Goal: Task Accomplishment & Management: Manage account settings

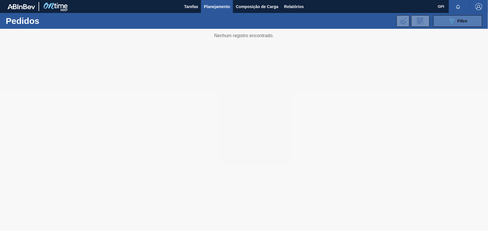
click at [468, 16] on button "089F7B8B-B2A5-4AFE-B5C0-19BA573D28AC Filtro" at bounding box center [457, 20] width 49 height 11
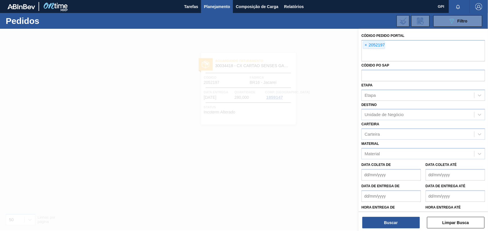
click at [454, 221] on button "Limpar Busca" at bounding box center [455, 221] width 57 height 11
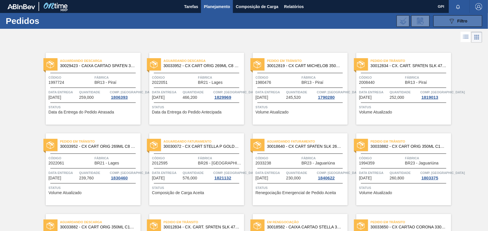
click at [433, 24] on button "089F7B8B-B2A5-4AFE-B5C0-19BA573D28AC Filtro" at bounding box center [457, 20] width 49 height 11
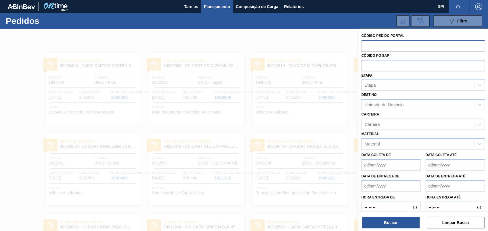
click at [369, 46] on input "text" at bounding box center [423, 45] width 124 height 11
click at [398, 47] on input "text" at bounding box center [423, 45] width 124 height 11
paste input "2055209"
type input "2055209"
click at [395, 216] on button "Buscar" at bounding box center [390, 221] width 57 height 11
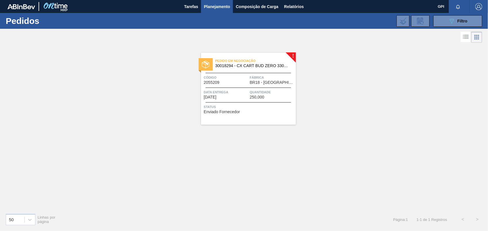
click at [239, 80] on div "Código 2055209" at bounding box center [226, 79] width 45 height 10
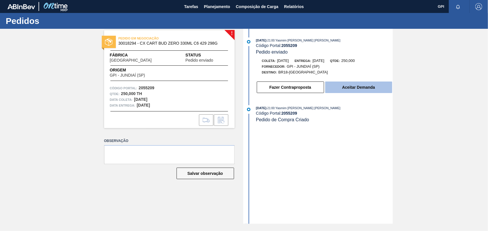
click at [371, 91] on button "Aceitar Demanda" at bounding box center [358, 86] width 67 height 11
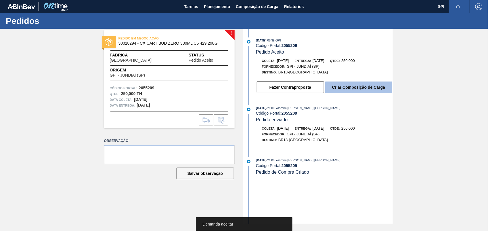
click at [371, 86] on button "Criar Composição de Carga" at bounding box center [358, 86] width 67 height 11
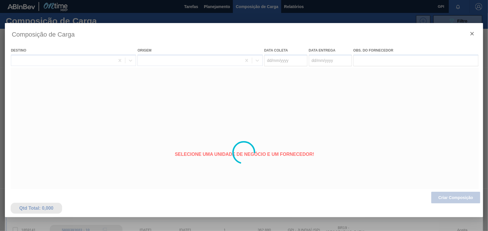
type coleta "[DATE]"
type Entrega "[DATE]"
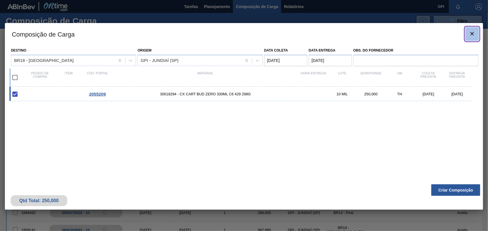
click at [472, 35] on icon "botão de ícone" at bounding box center [472, 33] width 7 height 7
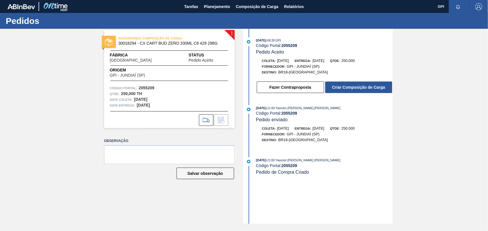
click at [349, 73] on div "Destino: BR18-Pernambuco" at bounding box center [324, 72] width 137 height 6
click at [351, 79] on div "Fazer Contraproposta Criar Composição de Carga" at bounding box center [319, 86] width 148 height 16
click at [351, 81] on div "Fazer Contraproposta Criar Composição de Carga" at bounding box center [319, 86] width 148 height 16
click at [351, 91] on button "Criar Composição de Carga" at bounding box center [358, 86] width 67 height 11
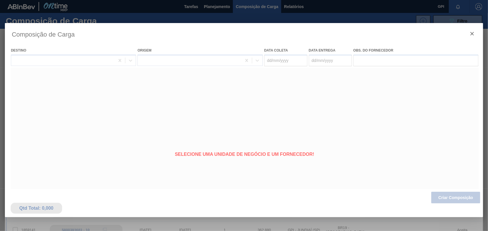
type coleta "[DATE]"
type Entrega "[DATE]"
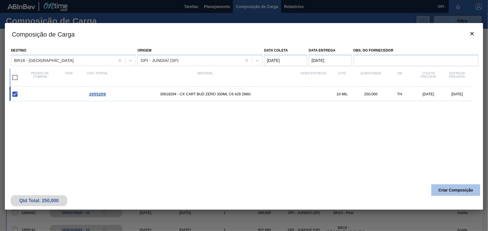
click at [439, 190] on button "Criar Composição" at bounding box center [455, 189] width 49 height 11
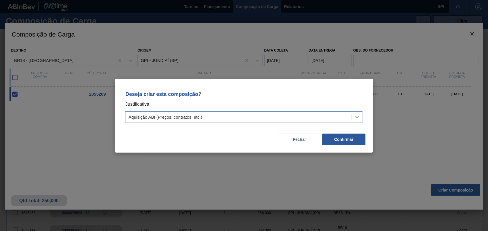
click at [353, 116] on div at bounding box center [357, 117] width 10 height 10
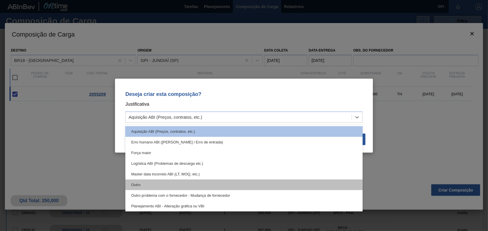
click at [164, 184] on div "Outro" at bounding box center [243, 184] width 237 height 11
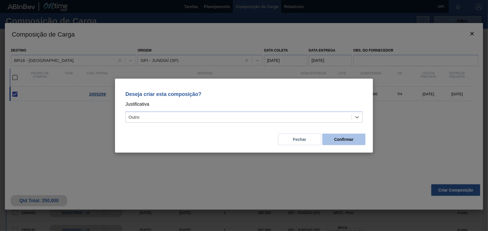
click at [344, 138] on button "Confirmar" at bounding box center [343, 138] width 43 height 11
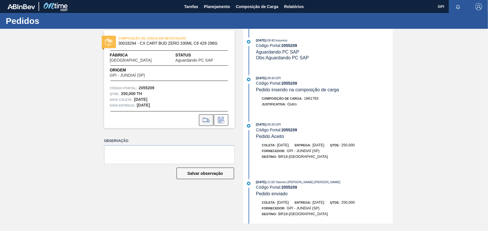
click at [204, 118] on icon at bounding box center [206, 119] width 9 height 7
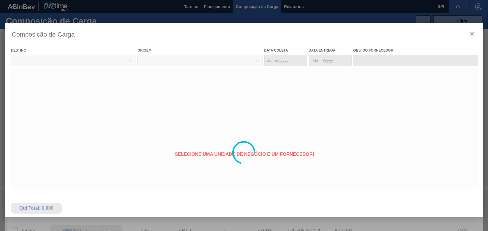
type coleta "[DATE]"
type Entrega "[DATE]"
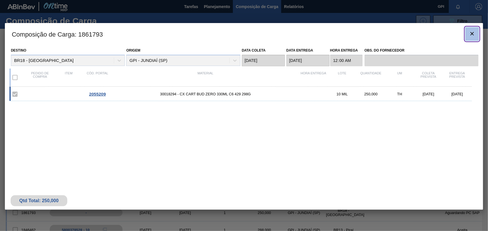
click at [477, 36] on button "botão de ícone" at bounding box center [472, 34] width 14 height 14
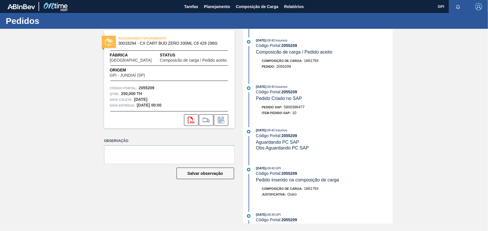
click at [300, 109] on span "5800396477" at bounding box center [294, 107] width 21 height 4
copy span "5800396477"
click at [147, 86] on strong "2055209" at bounding box center [147, 87] width 16 height 5
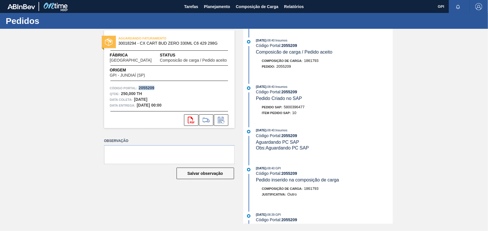
copy strong "2055209"
click at [194, 118] on icon "svg{fill:#ff0000}" at bounding box center [191, 119] width 7 height 7
click at [412, 82] on div "AGUARDANDO FATURAMENTO 30018294 - CX CART BUD ZERO 330ML C6 429 298G Fábrica Pe…" at bounding box center [244, 126] width 488 height 195
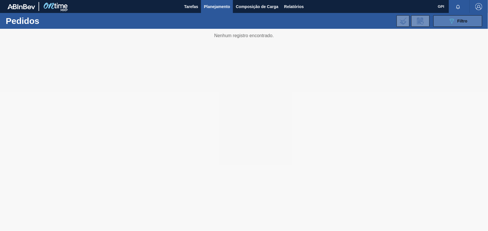
click at [461, 18] on div "089F7B8B-B2A5-4AFE-B5C0-19BA573D28AC Filtro" at bounding box center [457, 21] width 19 height 7
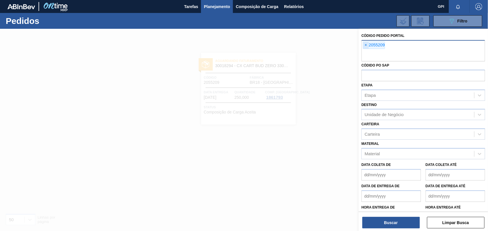
click at [367, 47] on span "×" at bounding box center [365, 45] width 5 height 7
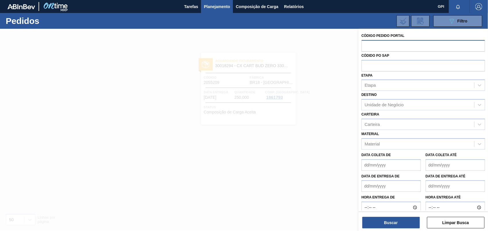
paste input "30033641"
type input "3"
paste input "2055237"
type input "2055237"
click at [394, 213] on div "Buscar Limpar Busca" at bounding box center [422, 219] width 129 height 16
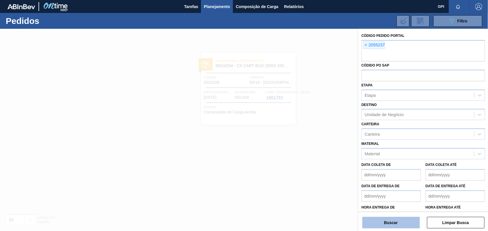
click at [394, 217] on button "Buscar" at bounding box center [390, 221] width 57 height 11
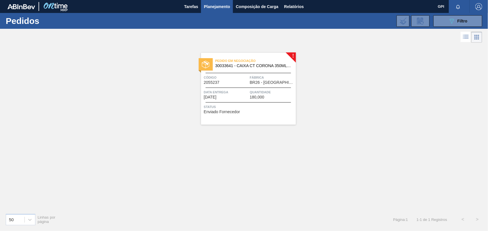
click at [256, 86] on div "Pedido em Negociação 30033641 - CAIXA CT CORONA 350ML SLEEK C8 NIV24 Código 205…" at bounding box center [248, 89] width 95 height 72
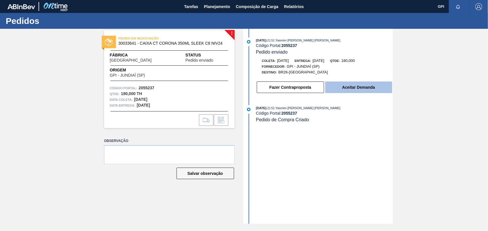
click at [362, 91] on button "Aceitar Demanda" at bounding box center [358, 86] width 67 height 11
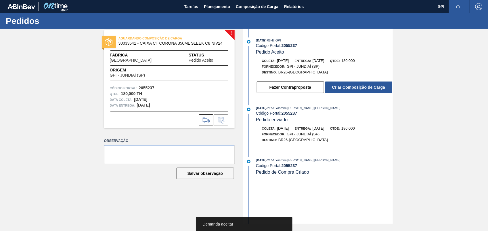
click at [362, 91] on button "Criar Composição de Carga" at bounding box center [358, 86] width 67 height 11
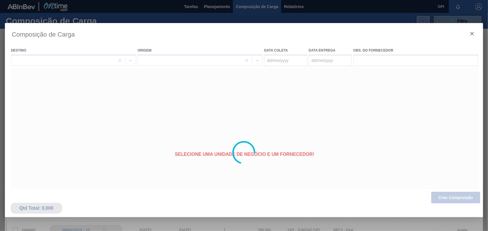
type coleta "[DATE]"
type Entrega "[DATE]"
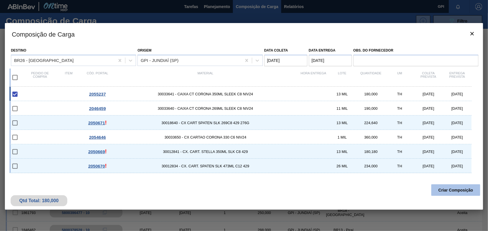
click at [456, 189] on button "Criar Composição" at bounding box center [455, 189] width 49 height 11
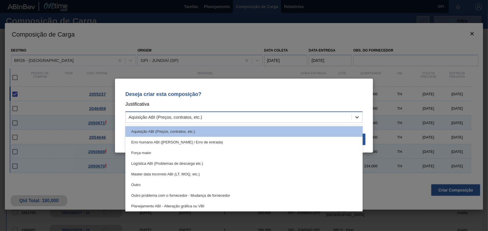
click at [357, 117] on icon at bounding box center [357, 117] width 6 height 6
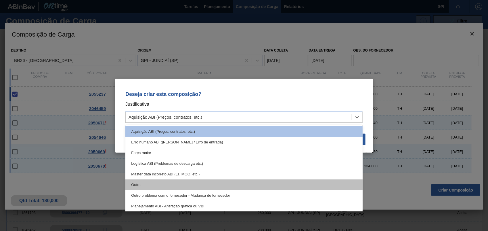
click at [189, 183] on div "Outro" at bounding box center [243, 184] width 237 height 11
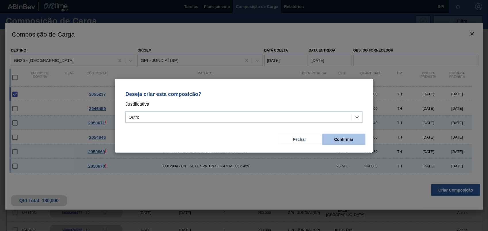
click at [333, 139] on button "Confirmar" at bounding box center [343, 138] width 43 height 11
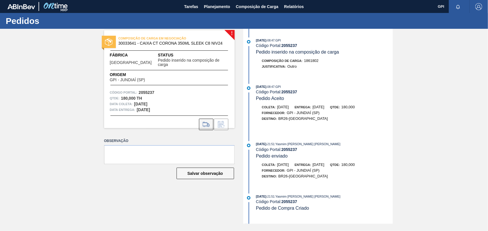
click at [209, 121] on icon at bounding box center [206, 124] width 9 height 7
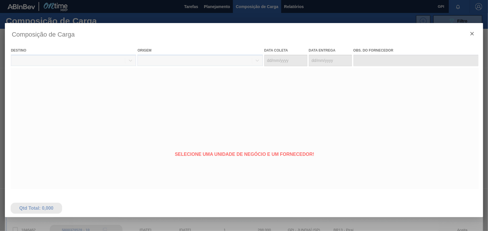
click at [476, 33] on div at bounding box center [244, 152] width 478 height 259
click at [475, 32] on div at bounding box center [244, 152] width 478 height 259
click at [469, 37] on div at bounding box center [244, 152] width 478 height 259
type coleta "[DATE]"
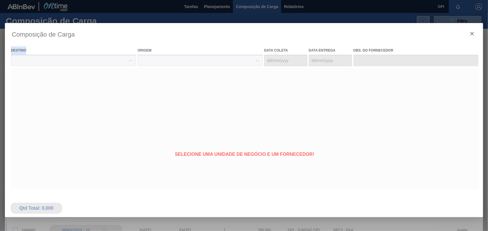
type Entrega "[DATE]"
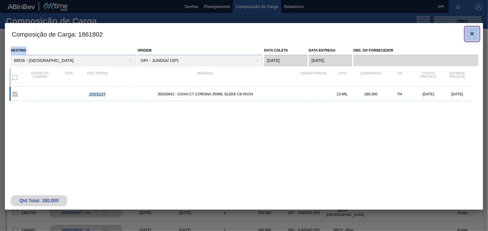
click at [475, 33] on icon "botão de ícone" at bounding box center [472, 33] width 7 height 7
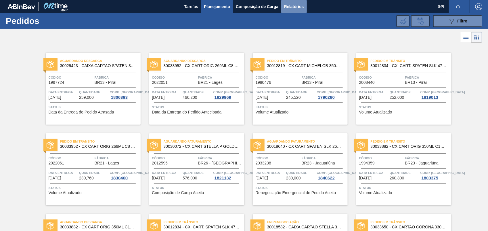
click at [291, 10] on button "Relatórios" at bounding box center [293, 6] width 25 height 13
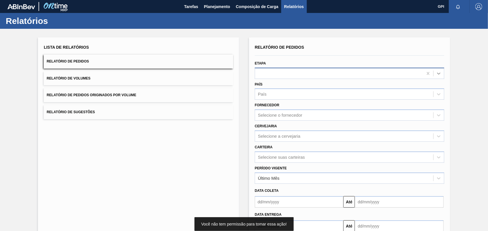
click at [440, 69] on div at bounding box center [438, 73] width 10 height 10
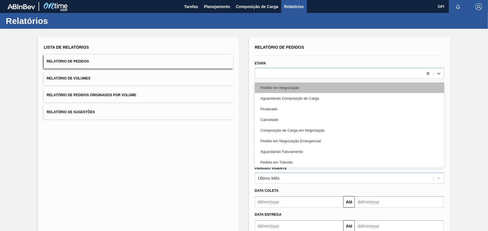
click at [288, 88] on div "Pedido em Negociação" at bounding box center [349, 87] width 189 height 11
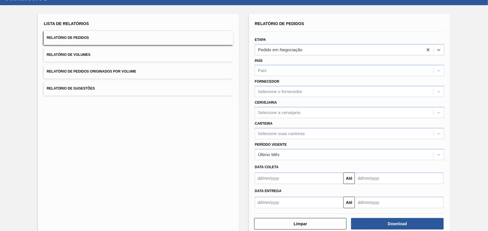
scroll to position [34, 0]
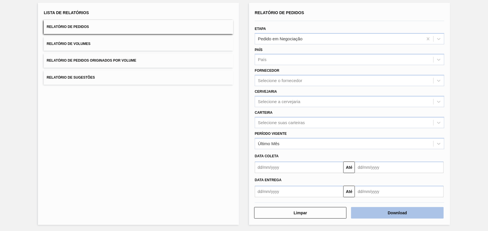
click at [389, 210] on button "Download" at bounding box center [397, 212] width 92 height 11
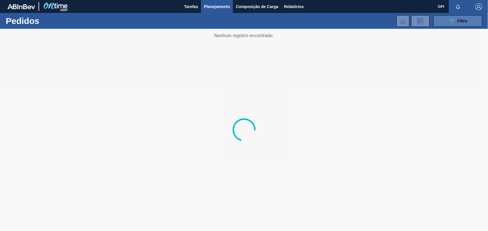
click at [448, 24] on icon "089F7B8B-B2A5-4AFE-B5C0-19BA573D28AC" at bounding box center [451, 21] width 7 height 7
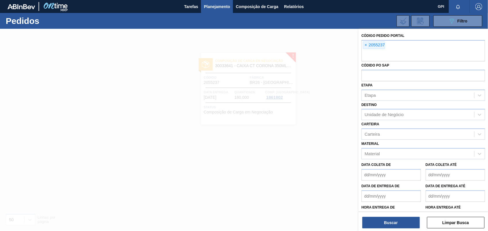
click at [367, 45] on span "×" at bounding box center [365, 45] width 5 height 7
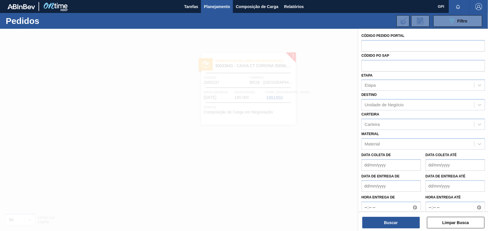
paste input "2054646"
type input "2054646"
click at [392, 223] on button "Buscar" at bounding box center [390, 221] width 57 height 11
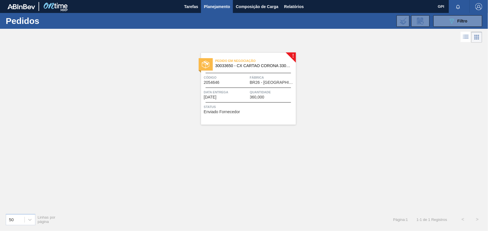
click at [231, 80] on span "Código" at bounding box center [226, 77] width 45 height 6
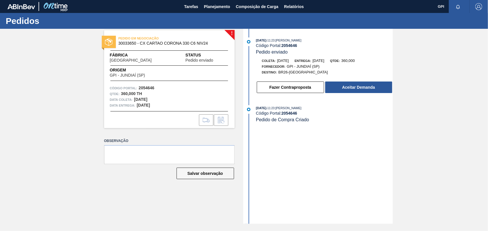
click at [351, 93] on button "Aceitar Demanda" at bounding box center [358, 86] width 67 height 11
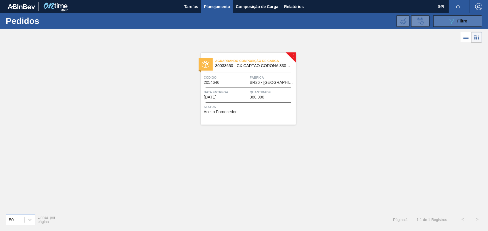
click at [460, 22] on span "Filtro" at bounding box center [462, 21] width 10 height 5
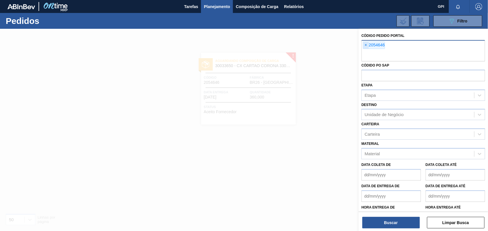
click at [369, 45] on span "×" at bounding box center [365, 45] width 5 height 7
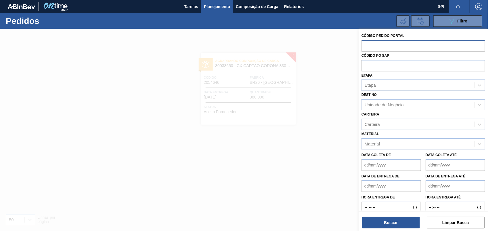
paste input "2055237"
type input "2055237"
click at [385, 225] on button "Buscar" at bounding box center [390, 221] width 57 height 11
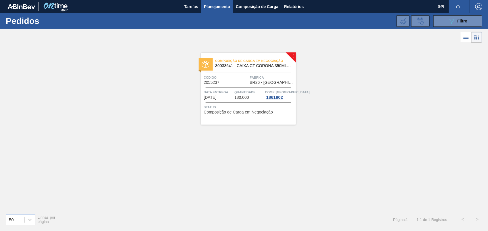
click at [226, 82] on div "Código 2055237" at bounding box center [226, 79] width 45 height 10
drag, startPoint x: 466, startPoint y: 20, endPoint x: 456, endPoint y: 22, distance: 10.1
click at [466, 20] on span "Filtro" at bounding box center [462, 21] width 10 height 5
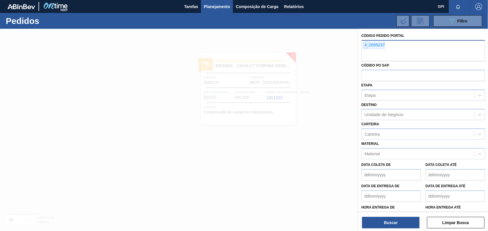
click at [366, 42] on span "×" at bounding box center [365, 45] width 5 height 7
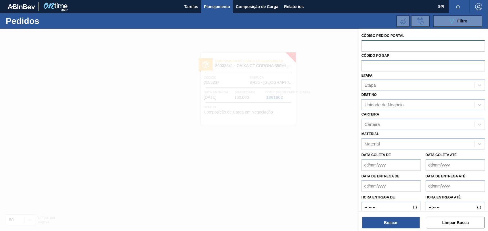
paste input "2054646"
type input "2054646"
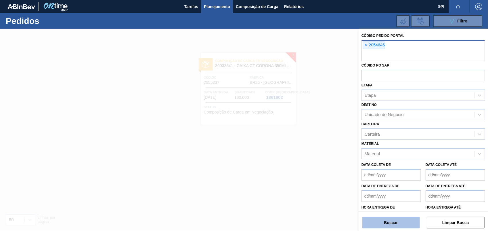
click at [415, 222] on button "Buscar" at bounding box center [390, 221] width 57 height 11
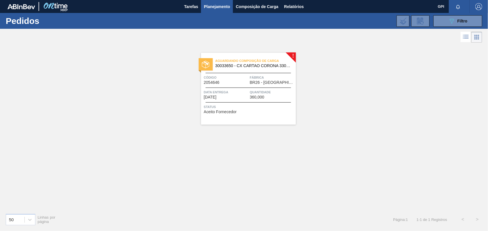
click at [237, 82] on div "Código 2054646" at bounding box center [226, 79] width 45 height 10
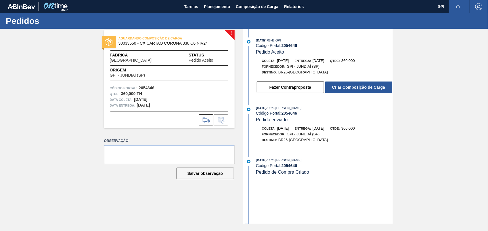
click at [373, 93] on div "Fazer Contraproposta Criar Composição de Carga" at bounding box center [324, 87] width 137 height 13
click at [381, 85] on button "Criar Composição de Carga" at bounding box center [358, 86] width 67 height 11
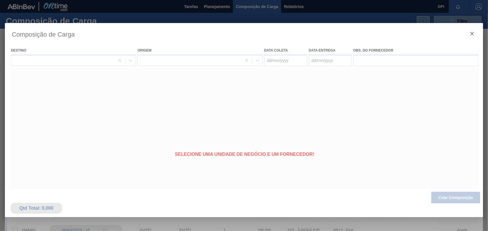
type coleta "02/12/2025"
type Entrega "03/12/2025"
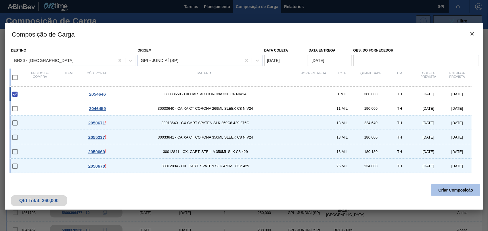
click at [452, 189] on button "Criar Composição" at bounding box center [455, 189] width 49 height 11
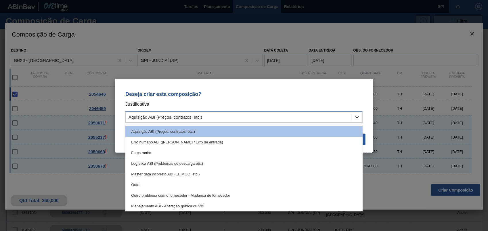
click at [354, 119] on icon at bounding box center [357, 117] width 6 height 6
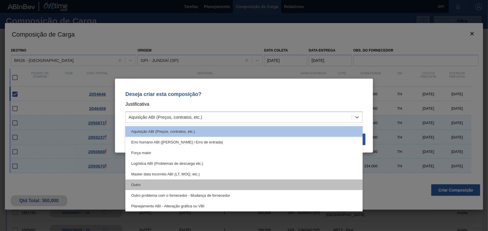
click at [166, 184] on div "Outro" at bounding box center [243, 184] width 237 height 11
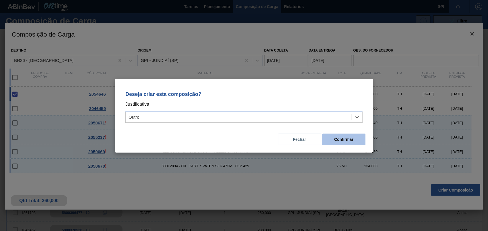
click at [358, 140] on button "Confirmar" at bounding box center [343, 138] width 43 height 11
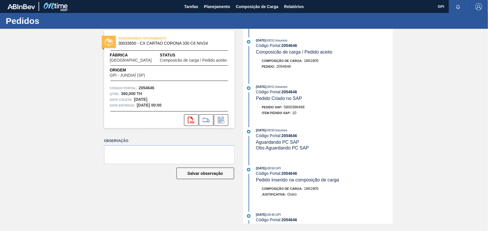
click at [293, 107] on span "5800396488" at bounding box center [294, 107] width 21 height 4
copy span "5800396488"
click at [149, 87] on strong "2054646" at bounding box center [147, 87] width 16 height 5
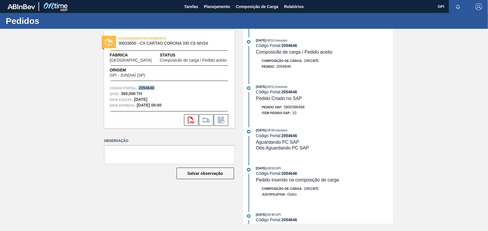
copy strong "2054646"
click at [193, 122] on icon "svg{fill:#ff0000}" at bounding box center [191, 119] width 7 height 7
click at [449, 80] on div "AGUARDANDO FATURAMENTO 30033650 - CX CARTAO CORONA 330 C6 NIV24 Fábrica Uberlân…" at bounding box center [244, 126] width 488 height 195
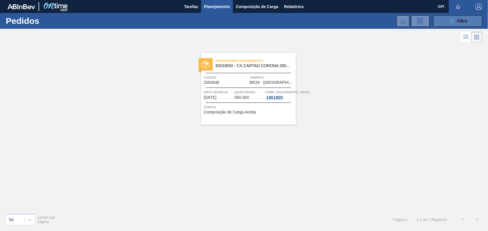
click at [446, 16] on button "089F7B8B-B2A5-4AFE-B5C0-19BA573D28AC Filtro" at bounding box center [457, 20] width 49 height 11
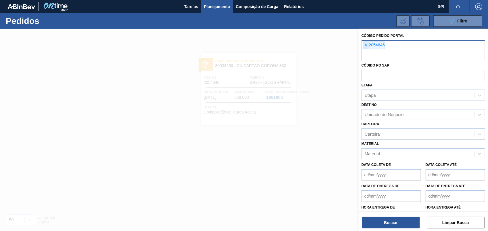
click at [368, 45] on span "×" at bounding box center [365, 45] width 5 height 7
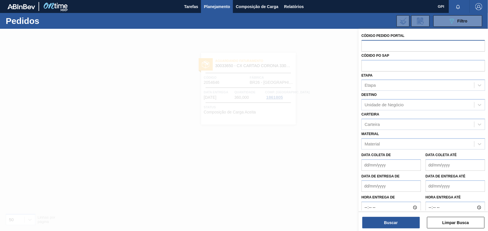
paste input "2055238"
type input "2055238"
click at [406, 228] on div "Código Pedido Portal Códido PO SAP Etapa Etapa Destino Unidade de Negócio Carte…" at bounding box center [422, 130] width 129 height 203
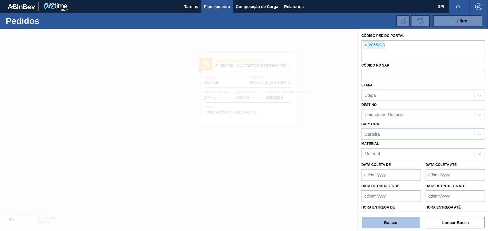
click at [405, 225] on button "Buscar" at bounding box center [390, 221] width 57 height 11
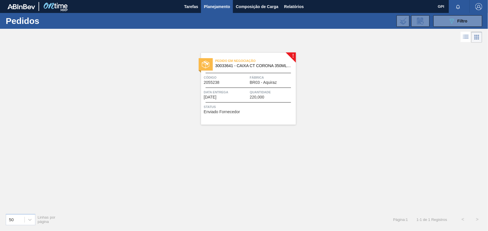
click at [249, 94] on div "Data Entrega 14/11/2025 Quantidade 220,000" at bounding box center [248, 94] width 95 height 10
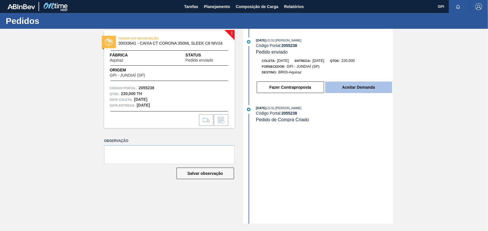
click at [380, 90] on button "Aceitar Demanda" at bounding box center [358, 86] width 67 height 11
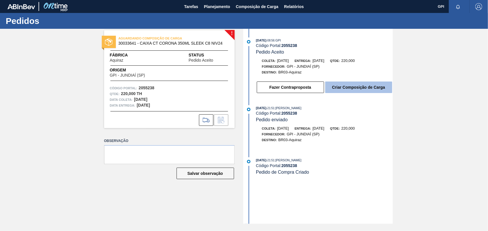
click at [364, 89] on button "Criar Composição de Carga" at bounding box center [358, 86] width 67 height 11
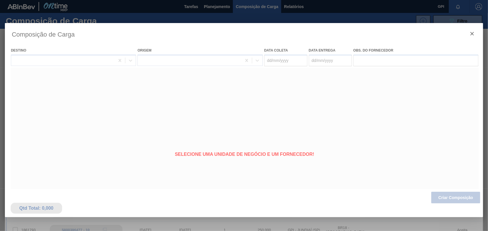
type coleta "08/11/2025"
type Entrega "[DATE]"
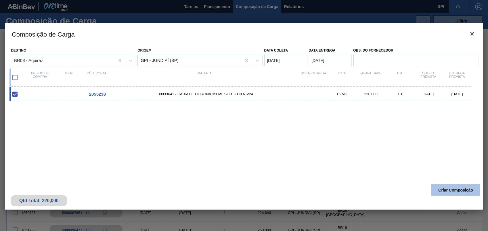
click at [448, 194] on button "Criar Composição" at bounding box center [455, 189] width 49 height 11
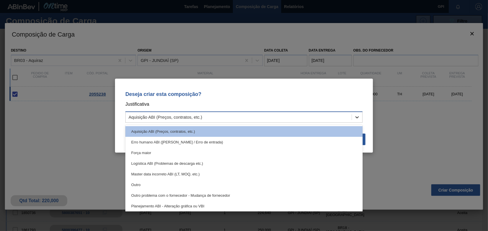
click at [358, 118] on icon at bounding box center [357, 117] width 6 height 6
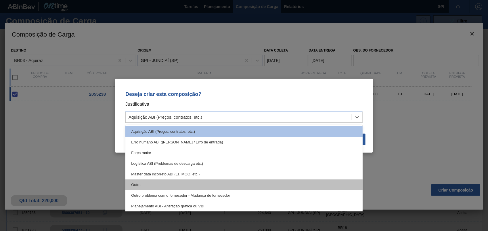
click at [143, 187] on div "Outro" at bounding box center [243, 184] width 237 height 11
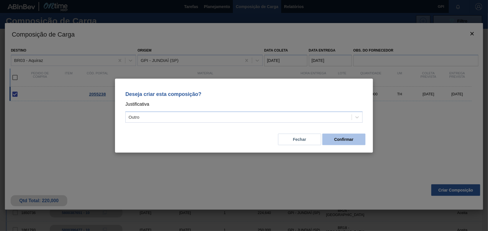
click at [351, 135] on button "Confirmar" at bounding box center [343, 138] width 43 height 11
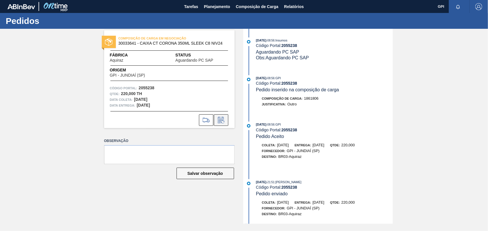
click at [214, 121] on button at bounding box center [221, 119] width 14 height 11
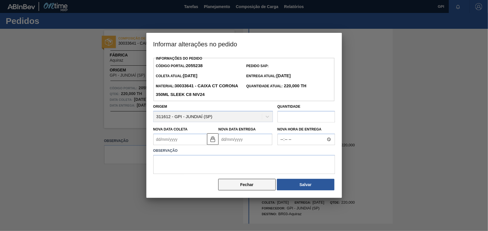
click at [237, 185] on button "Fechar" at bounding box center [246, 184] width 57 height 11
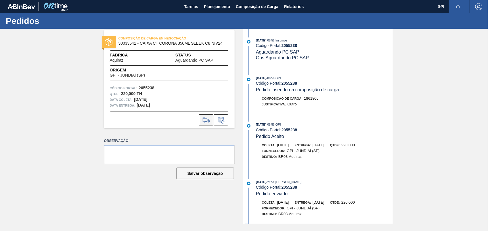
click at [202, 120] on icon at bounding box center [206, 119] width 9 height 7
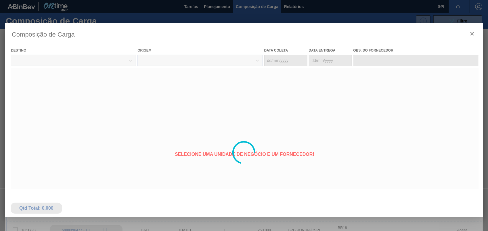
type coleta "08/11/2025"
type Entrega "[DATE]"
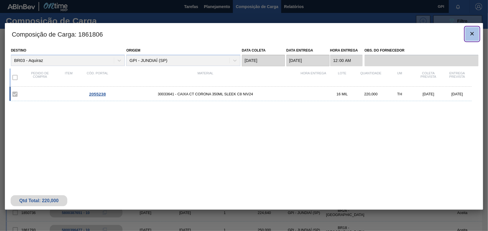
click at [475, 37] on span "botão de ícone" at bounding box center [472, 33] width 7 height 7
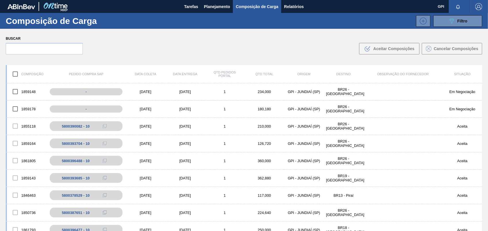
drag, startPoint x: 13, startPoint y: 0, endPoint x: 129, endPoint y: 48, distance: 125.7
click at [144, 52] on div "Buscar .b{fill:var(--color-action-default)} Aceitar Composições Cancelar Compos…" at bounding box center [244, 44] width 488 height 31
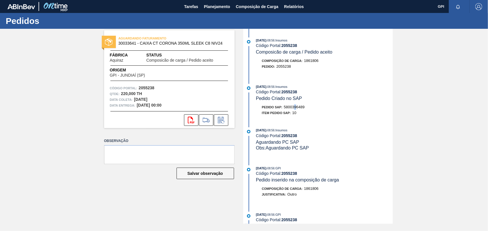
click at [296, 107] on span "5800396489" at bounding box center [294, 107] width 21 height 4
drag, startPoint x: 296, startPoint y: 107, endPoint x: 301, endPoint y: 109, distance: 5.2
click at [301, 109] on span "5800396489" at bounding box center [294, 107] width 21 height 4
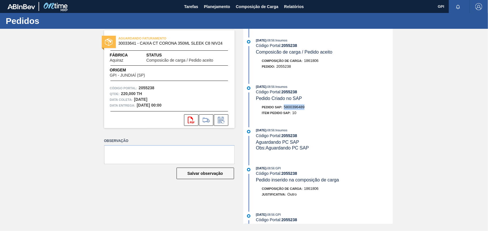
copy span "5800396489"
click at [149, 90] on div "Código Portal: 2055238" at bounding box center [169, 88] width 119 height 6
copy strong "2055238"
click at [195, 117] on button "svg{fill:#ff0000}" at bounding box center [191, 119] width 14 height 11
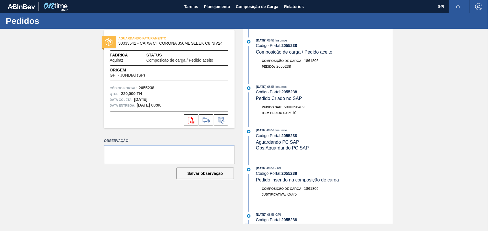
click at [425, 82] on div "AGUARDANDO FATURAMENTO 30033641 - CAIXA CT CORONA 350ML SLEEK C8 NIV24 Fábrica …" at bounding box center [244, 126] width 488 height 195
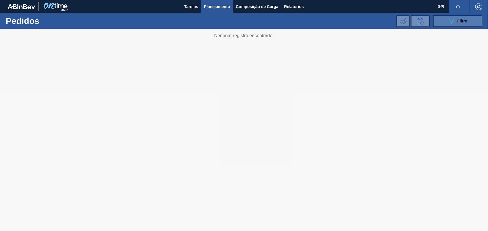
click at [464, 22] on span "Filtro" at bounding box center [462, 21] width 10 height 5
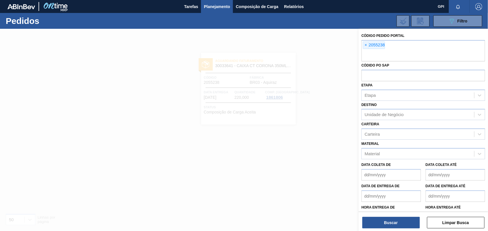
click at [366, 45] on span "×" at bounding box center [365, 45] width 5 height 7
click at [368, 42] on div "× 2055238" at bounding box center [374, 44] width 22 height 7
click at [367, 43] on span "×" at bounding box center [365, 45] width 5 height 7
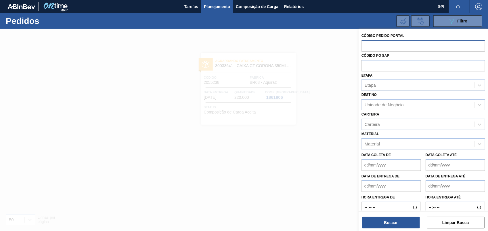
paste input "text"
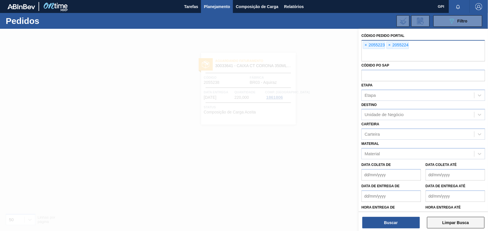
click at [462, 227] on button "Limpar Busca" at bounding box center [455, 221] width 57 height 11
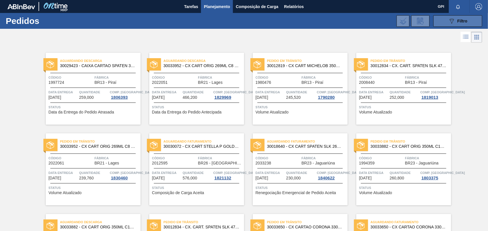
click at [441, 22] on button "089F7B8B-B2A5-4AFE-B5C0-19BA573D28AC Filtro" at bounding box center [457, 20] width 49 height 11
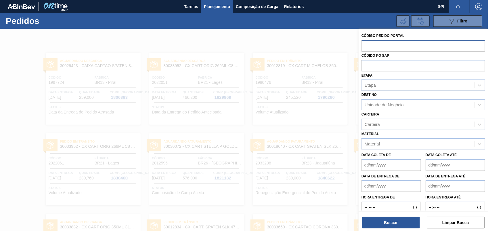
click at [366, 49] on input "text" at bounding box center [423, 45] width 124 height 11
paste input "text"
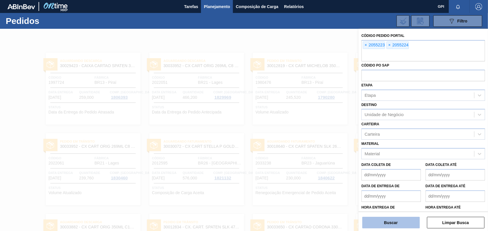
click at [377, 221] on button "Buscar" at bounding box center [390, 221] width 57 height 11
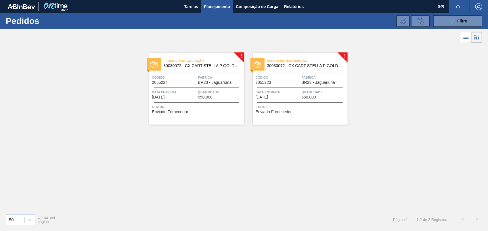
click at [284, 71] on div "Pedido em Negociação 30030072 - CX CART STELLA P GOLD 330ML C6 298 NIV23 Código…" at bounding box center [300, 89] width 95 height 72
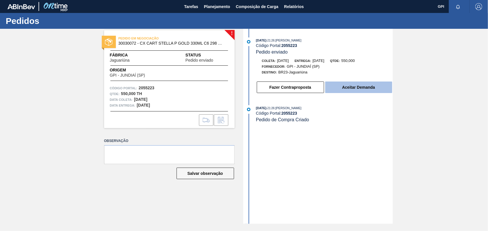
click at [364, 86] on button "Aceitar Demanda" at bounding box center [358, 86] width 67 height 11
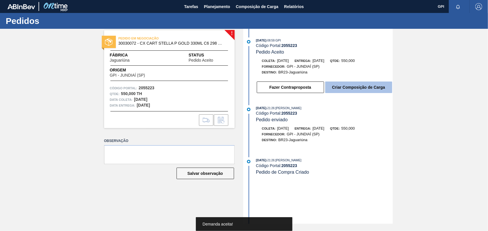
click at [377, 89] on button "Criar Composição de Carga" at bounding box center [358, 86] width 67 height 11
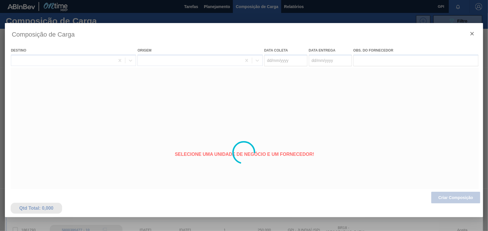
type coleta "[DATE]"
type Entrega "[DATE]"
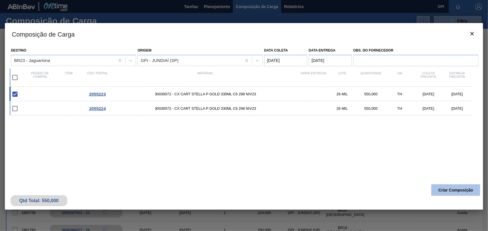
click at [464, 192] on button "Criar Composição" at bounding box center [455, 189] width 49 height 11
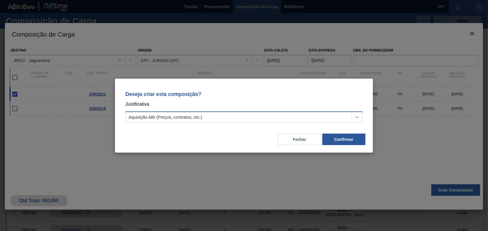
click at [361, 119] on div at bounding box center [357, 117] width 10 height 10
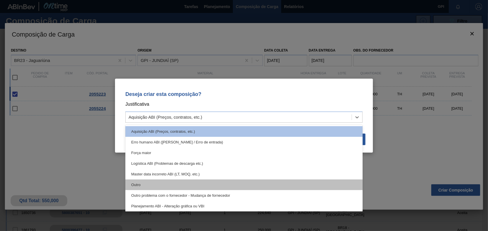
click at [157, 184] on div "Outro" at bounding box center [243, 184] width 237 height 11
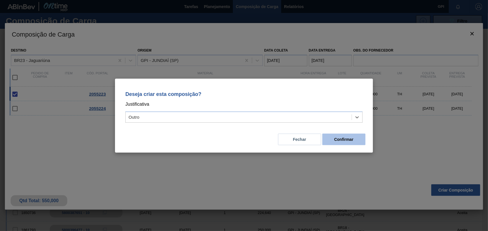
click at [340, 137] on button "Confirmar" at bounding box center [343, 138] width 43 height 11
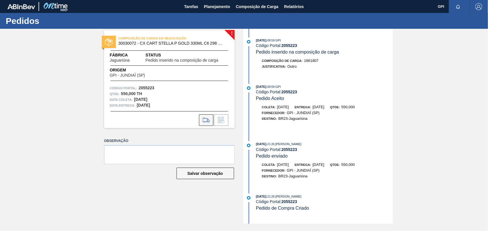
click at [203, 115] on button at bounding box center [206, 119] width 14 height 11
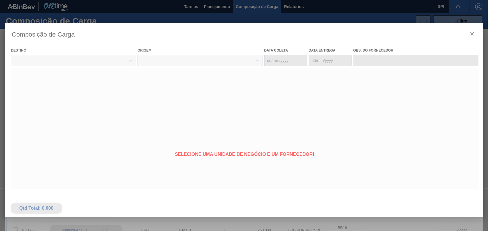
type coleta "[DATE]"
type Entrega "[DATE]"
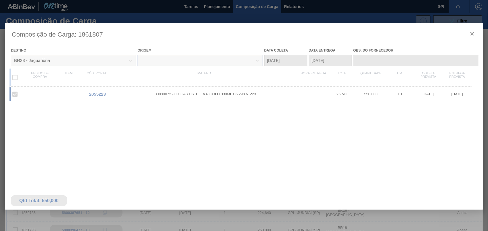
click at [473, 35] on div at bounding box center [244, 152] width 478 height 259
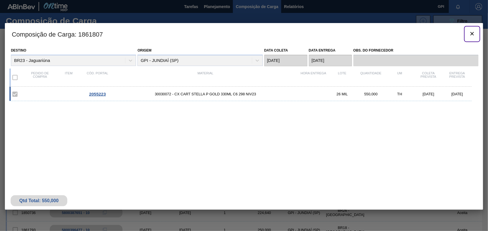
click at [473, 35] on icon "botão de ícone" at bounding box center [472, 33] width 7 height 7
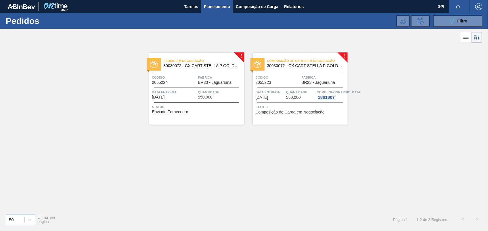
click at [289, 78] on span "Código" at bounding box center [278, 77] width 45 height 6
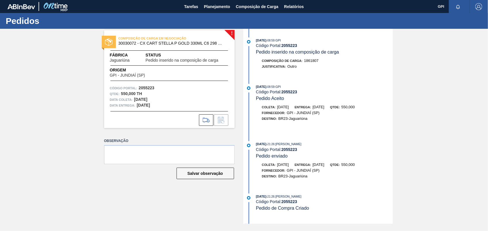
click at [204, 113] on div at bounding box center [169, 118] width 131 height 15
click at [208, 124] on button at bounding box center [206, 119] width 14 height 11
click at [210, 120] on icon at bounding box center [206, 119] width 9 height 7
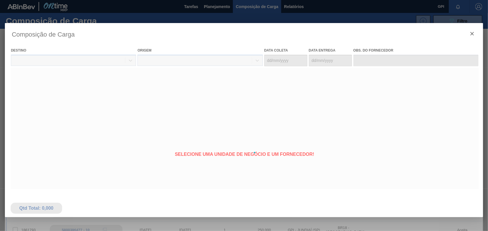
type coleta "[DATE]"
type Entrega "[DATE]"
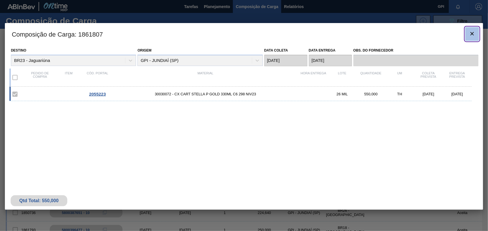
click at [472, 33] on icon "botão de ícone" at bounding box center [471, 33] width 3 height 3
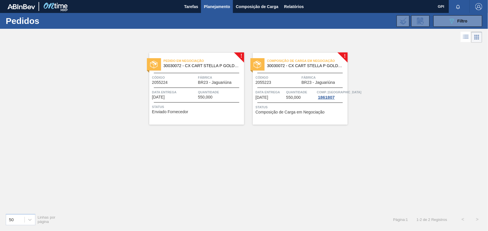
click at [195, 96] on div "Data Entrega 07/11/2025" at bounding box center [174, 94] width 45 height 10
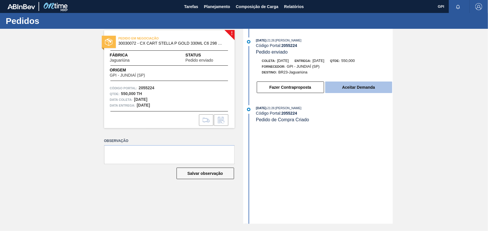
click at [336, 88] on button "Aceitar Demanda" at bounding box center [358, 86] width 67 height 11
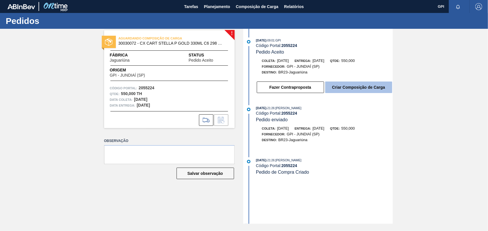
click at [337, 88] on button "Criar Composição de Carga" at bounding box center [358, 86] width 67 height 11
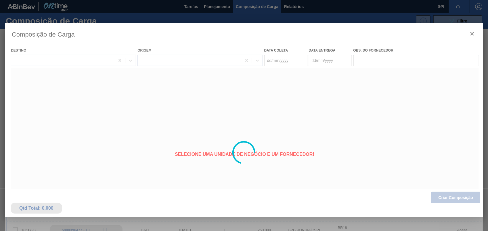
type coleta "06/11/2025"
type Entrega "07/11/2025"
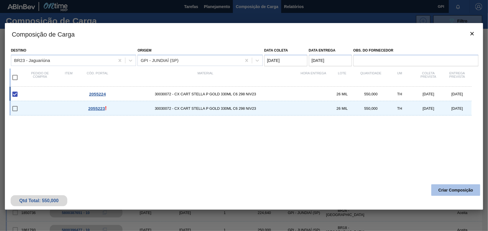
click at [464, 190] on button "Criar Composição" at bounding box center [455, 189] width 49 height 11
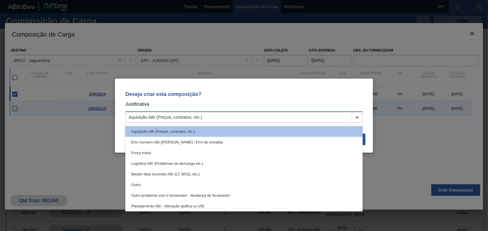
click at [358, 122] on div at bounding box center [357, 117] width 10 height 10
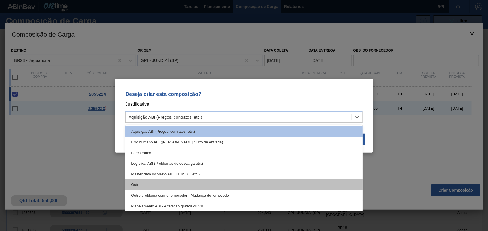
click at [145, 185] on div "Outro" at bounding box center [243, 184] width 237 height 11
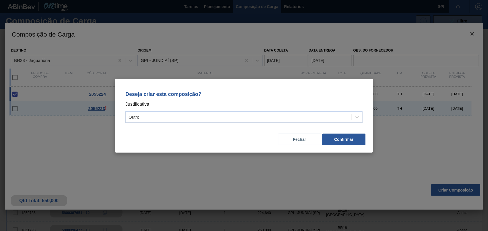
click at [346, 145] on div "Fechar Confirmar" at bounding box center [244, 136] width 244 height 20
click at [337, 137] on button "Confirmar" at bounding box center [343, 138] width 43 height 11
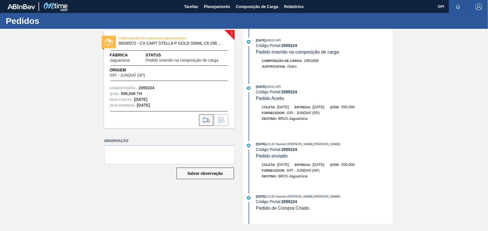
click at [208, 118] on icon at bounding box center [206, 119] width 9 height 7
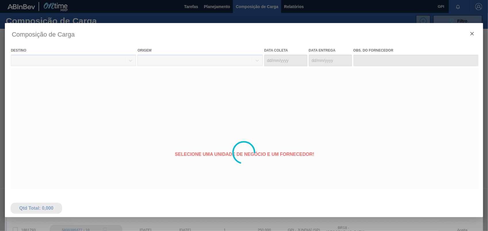
type coleta "[DATE]"
type Entrega "[DATE]"
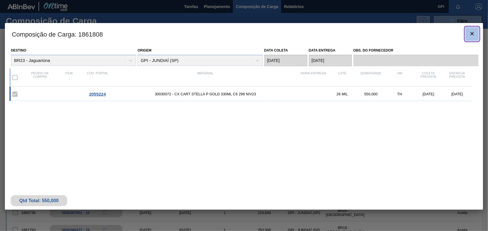
click at [468, 34] on button "botão de ícone" at bounding box center [472, 34] width 14 height 14
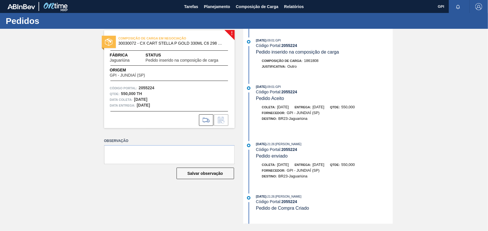
click at [460, 107] on div "! COMPOSIÇÃO DE CARGA EM NEGOCIAÇÃO 30030072 - CX CART STELLA P GOLD 330ML C6 2…" at bounding box center [244, 126] width 488 height 195
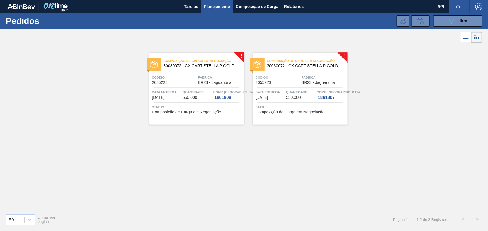
click at [289, 75] on span "Código" at bounding box center [278, 77] width 45 height 6
click at [162, 88] on div "Composição de Carga em Negociação 30030072 - CX CART STELLA P GOLD 330ML C6 298…" at bounding box center [196, 89] width 95 height 72
click at [469, 24] on button "089F7B8B-B2A5-4AFE-B5C0-19BA573D28AC Filtro" at bounding box center [457, 20] width 49 height 11
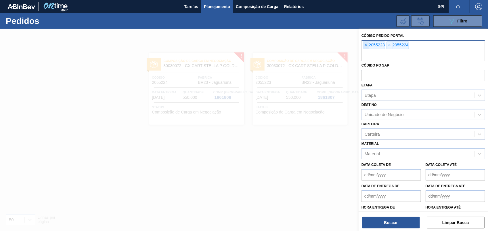
click at [367, 47] on span "×" at bounding box center [365, 45] width 5 height 7
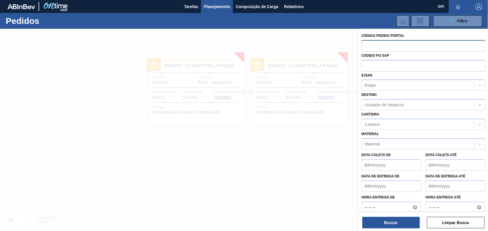
paste input "text"
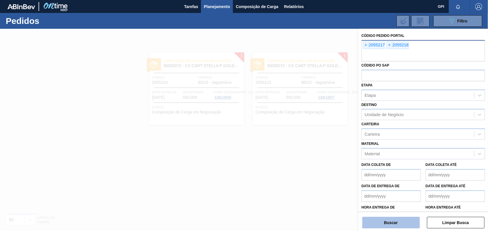
click at [398, 219] on button "Buscar" at bounding box center [390, 221] width 57 height 11
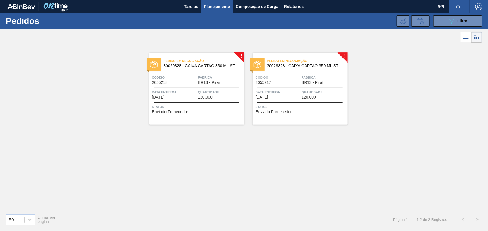
click at [281, 94] on span "Data Entrega" at bounding box center [278, 92] width 45 height 6
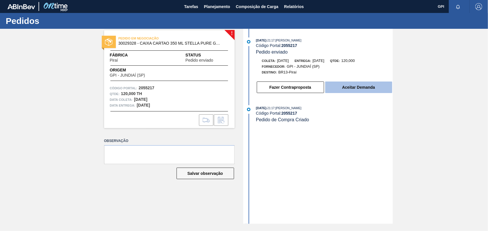
click at [353, 88] on button "Aceitar Demanda" at bounding box center [358, 86] width 67 height 11
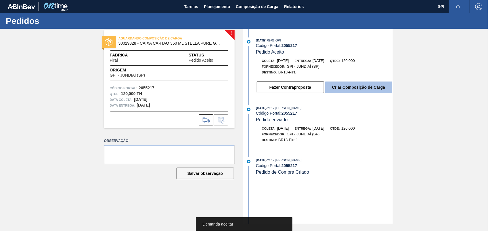
click at [379, 91] on button "Criar Composição de Carga" at bounding box center [358, 86] width 67 height 11
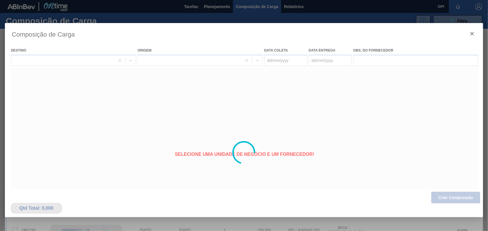
type coleta "[DATE]"
type Entrega "[DATE]"
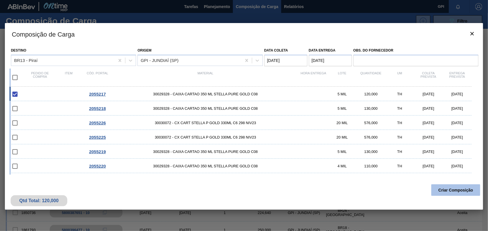
click at [468, 186] on button "Criar Composição" at bounding box center [455, 189] width 49 height 11
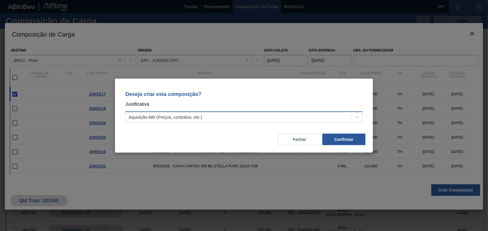
click at [351, 118] on div "Aquisição ABI (Preços, contratos, etc.)" at bounding box center [239, 117] width 226 height 8
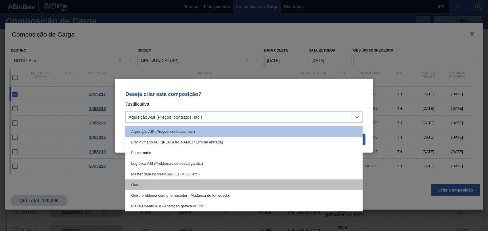
click at [137, 184] on div "Outro" at bounding box center [243, 184] width 237 height 11
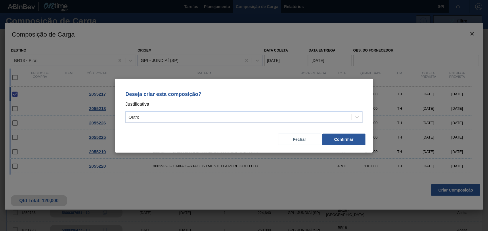
click at [360, 147] on div "Deseja criar esta composição? Justificativa Outro Fechar Confirmar" at bounding box center [244, 115] width 258 height 74
click at [355, 140] on button "Confirmar" at bounding box center [343, 138] width 43 height 11
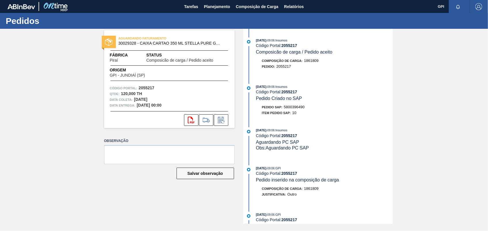
click at [297, 107] on span "5800396490" at bounding box center [294, 107] width 21 height 4
copy span "5800396490"
click at [142, 85] on strong "2055217" at bounding box center [147, 87] width 16 height 5
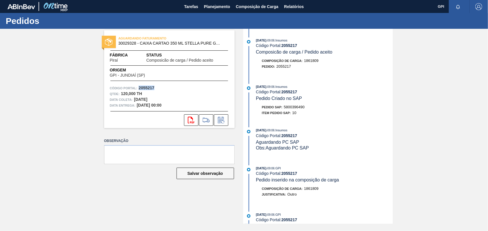
copy strong "2055217"
click at [187, 118] on button "svg{fill:#ff0000}" at bounding box center [191, 119] width 14 height 11
click at [450, 91] on div "AGUARDANDO FATURAMENTO 30029328 - CAIXA CARTAO 350 ML STELLA PURE GOLD C08 Fábr…" at bounding box center [244, 126] width 488 height 195
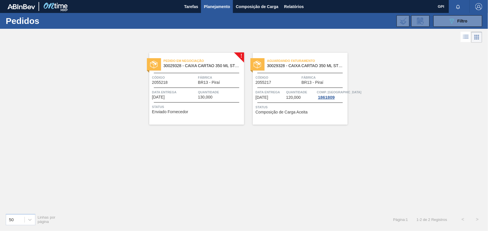
click at [273, 76] on span "Código" at bounding box center [278, 77] width 45 height 6
click at [188, 104] on span "Status" at bounding box center [197, 107] width 91 height 6
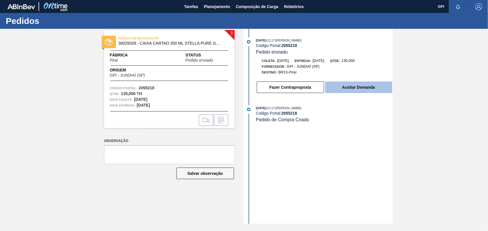
click at [350, 93] on button "Aceitar Demanda" at bounding box center [358, 86] width 67 height 11
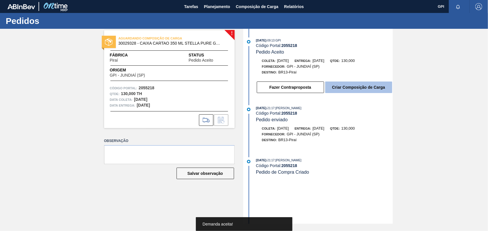
click at [379, 84] on button "Criar Composição de Carga" at bounding box center [358, 86] width 67 height 11
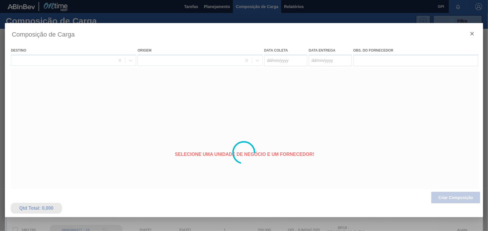
type coleta "02/11/2025"
type Entrega "03/11/2025"
click at [461, 194] on div at bounding box center [244, 152] width 478 height 259
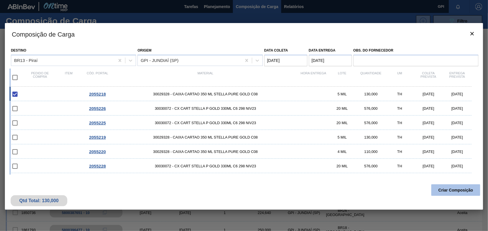
click at [471, 192] on button "Criar Composição" at bounding box center [455, 189] width 49 height 11
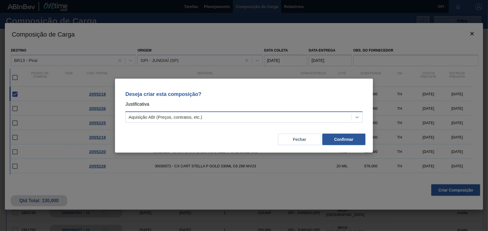
click at [360, 118] on icon at bounding box center [357, 117] width 6 height 6
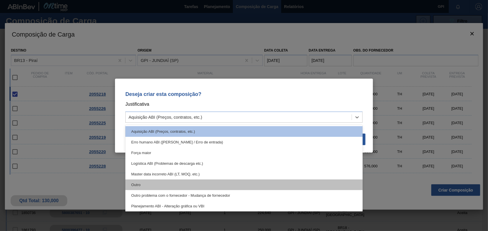
click at [141, 185] on div "Outro" at bounding box center [243, 184] width 237 height 11
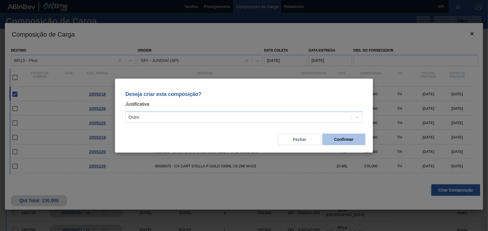
click at [356, 137] on button "Confirmar" at bounding box center [343, 138] width 43 height 11
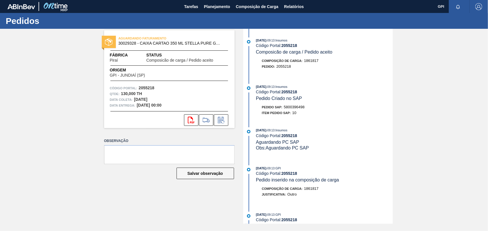
click at [304, 109] on span "5800396498" at bounding box center [294, 107] width 21 height 4
copy span "5800396498"
click at [149, 87] on strong "2055218" at bounding box center [147, 87] width 16 height 5
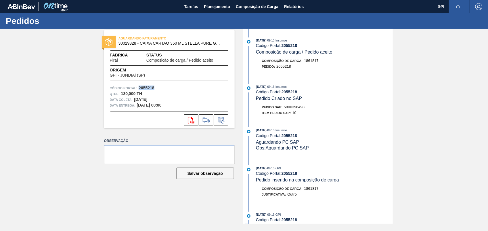
click at [149, 87] on strong "2055218" at bounding box center [147, 87] width 16 height 5
copy strong "2055218"
click at [191, 114] on button "svg{fill:#ff0000}" at bounding box center [191, 119] width 14 height 11
click at [438, 82] on div "AGUARDANDO FATURAMENTO 30029328 - CAIXA CARTAO 350 ML STELLA PURE GOLD C08 Fábr…" at bounding box center [244, 126] width 488 height 195
click at [259, 229] on div "Pedidos AGUARDANDO FATURAMENTO 30029328 - CAIXA CARTAO 350 ML STELLA PURE GOLD …" at bounding box center [244, 122] width 488 height 218
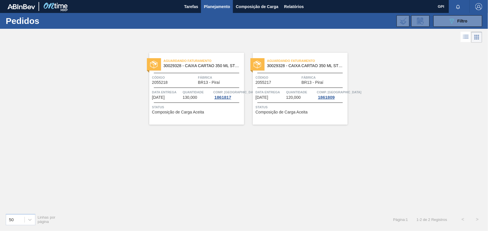
click at [307, 81] on span "BR13 - Piraí" at bounding box center [313, 82] width 22 height 4
click at [177, 89] on div "Aguardando Faturamento 30029328 - CAIXA CARTAO 350 ML STELLA PURE GOLD C08 Códi…" at bounding box center [196, 89] width 95 height 72
click at [456, 20] on div "089F7B8B-B2A5-4AFE-B5C0-19BA573D28AC Filtro" at bounding box center [457, 21] width 19 height 7
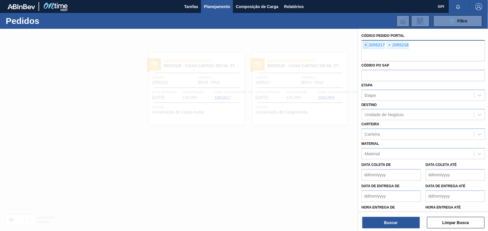
click at [364, 43] on span "×" at bounding box center [365, 45] width 5 height 7
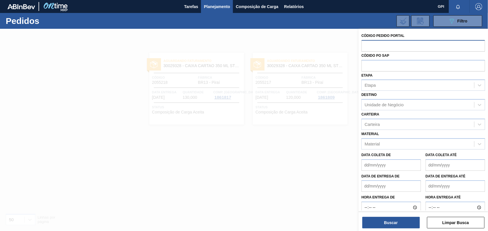
paste input "2055219"
type input "2055219"
click at [384, 226] on button "Buscar" at bounding box center [390, 221] width 57 height 11
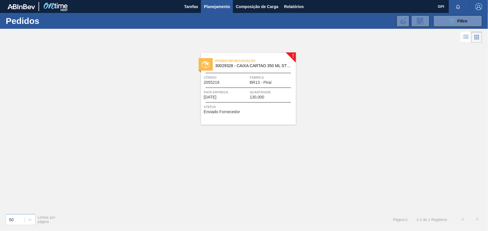
click at [230, 80] on div "Código 2055219" at bounding box center [226, 79] width 45 height 10
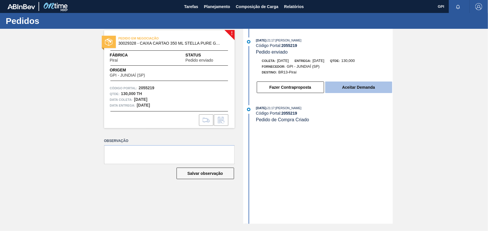
click at [377, 89] on button "Aceitar Demanda" at bounding box center [358, 86] width 67 height 11
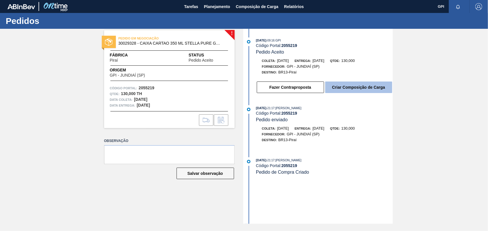
click at [378, 92] on button "Criar Composição de Carga" at bounding box center [358, 86] width 67 height 11
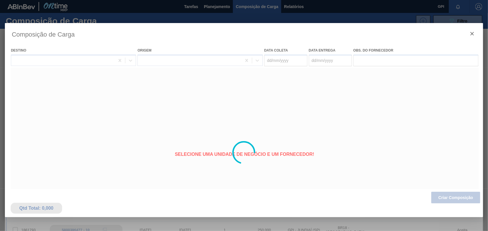
type coleta "[DATE]"
type Entrega "[DATE]"
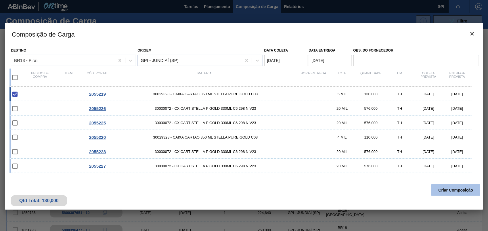
click at [455, 195] on button "Criar Composição" at bounding box center [455, 189] width 49 height 11
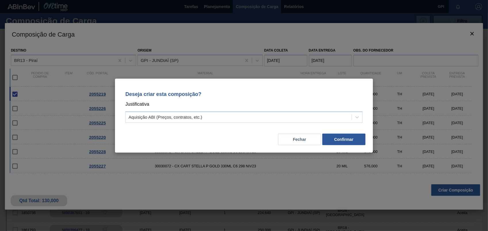
click at [361, 107] on p "Justificativa" at bounding box center [243, 103] width 237 height 7
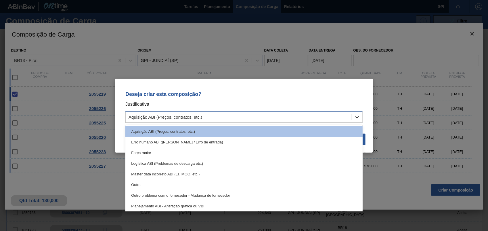
click at [357, 113] on div at bounding box center [357, 117] width 10 height 10
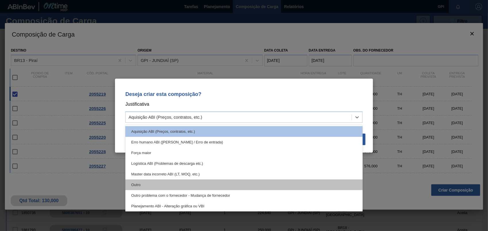
click at [143, 184] on div "Outro" at bounding box center [243, 184] width 237 height 11
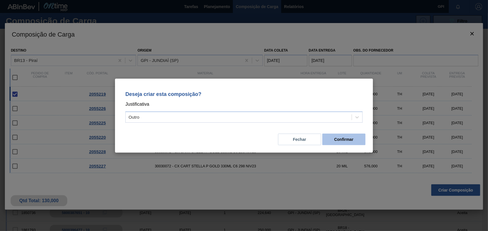
click at [335, 140] on button "Confirmar" at bounding box center [343, 138] width 43 height 11
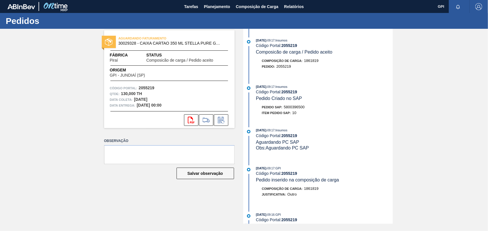
click at [300, 109] on span "5800396500" at bounding box center [294, 107] width 21 height 4
copy span "5800396500"
click at [147, 88] on strong "2055219" at bounding box center [147, 87] width 16 height 5
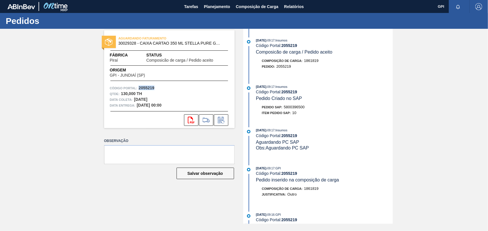
copy strong "2055219"
click at [195, 125] on button "svg{fill:#ff0000}" at bounding box center [191, 119] width 14 height 11
click at [431, 82] on div "AGUARDANDO FATURAMENTO 30029328 - CAIXA CARTAO 350 ML STELLA PURE GOLD C08 Fábr…" at bounding box center [244, 126] width 488 height 195
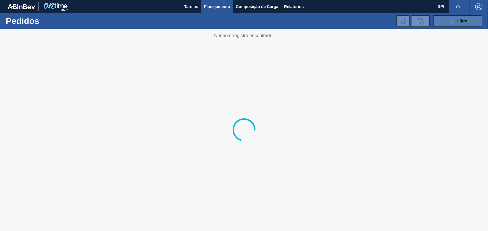
click at [447, 24] on button "089F7B8B-B2A5-4AFE-B5C0-19BA573D28AC Filtro" at bounding box center [457, 20] width 49 height 11
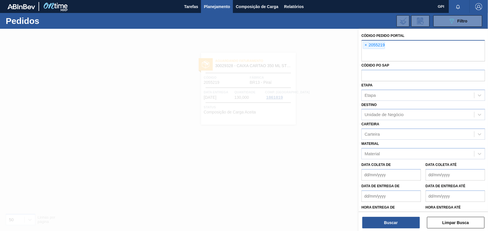
click at [366, 41] on div "× 2055219" at bounding box center [374, 44] width 22 height 7
click at [366, 43] on span "×" at bounding box center [365, 45] width 5 height 7
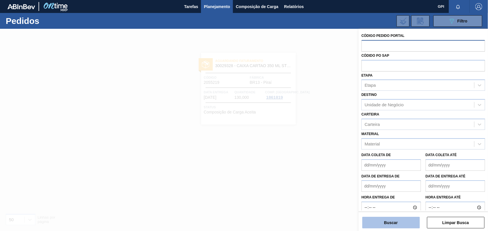
click at [391, 221] on button "Buscar" at bounding box center [390, 221] width 57 height 11
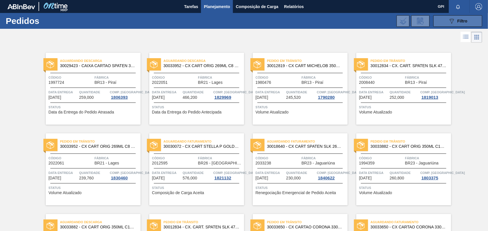
click at [444, 20] on button "089F7B8B-B2A5-4AFE-B5C0-19BA573D28AC Filtro" at bounding box center [457, 20] width 49 height 11
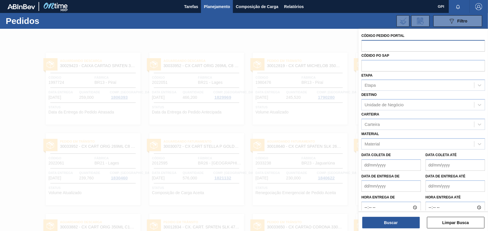
click at [379, 45] on input "text" at bounding box center [423, 45] width 124 height 11
paste input "2055220"
type input "2055220"
click at [382, 220] on button "Buscar" at bounding box center [390, 221] width 57 height 11
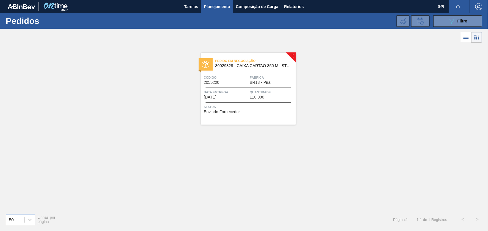
click at [261, 115] on div "Pedido em Negociação 30029328 - CAIXA CARTAO 350 ML STELLA PURE GOLD C08 Código…" at bounding box center [248, 89] width 95 height 72
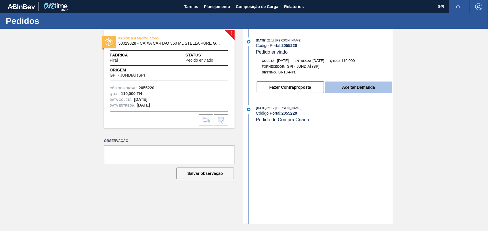
click at [381, 89] on button "Aceitar Demanda" at bounding box center [358, 86] width 67 height 11
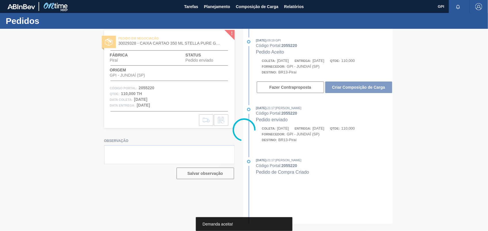
click at [381, 89] on button "Criar Composição de Carga" at bounding box center [358, 86] width 67 height 11
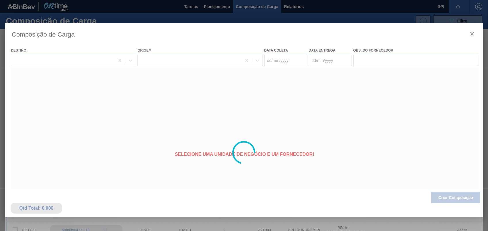
type coleta "30/11/2025"
type Entrega "01/12/2025"
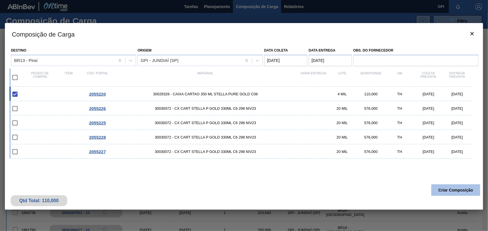
click at [452, 193] on button "Criar Composição" at bounding box center [455, 189] width 49 height 11
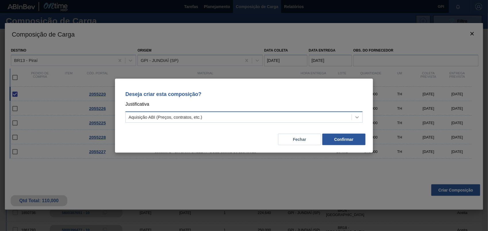
click at [356, 115] on icon at bounding box center [357, 117] width 6 height 6
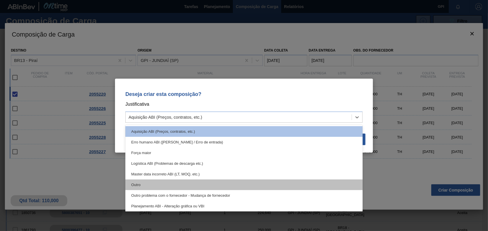
click at [162, 185] on div "Outro" at bounding box center [243, 184] width 237 height 11
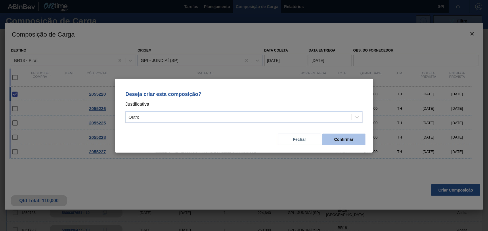
click at [350, 139] on button "Confirmar" at bounding box center [343, 138] width 43 height 11
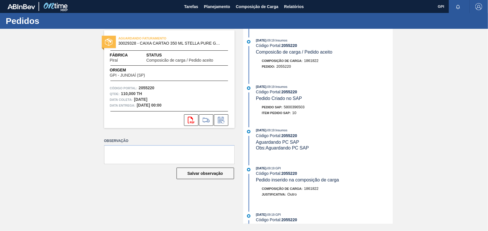
click at [304, 110] on div "Pedido SAP: 5800396503" at bounding box center [283, 107] width 43 height 6
copy span "5800396503"
click at [153, 87] on strong "2055220" at bounding box center [147, 87] width 16 height 5
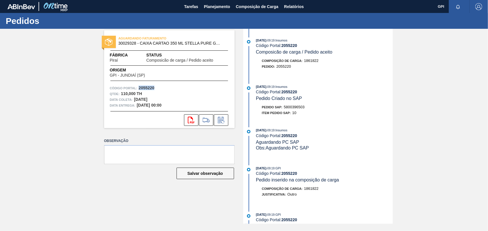
copy strong "2055220"
drag, startPoint x: 149, startPoint y: 86, endPoint x: 183, endPoint y: 78, distance: 35.4
click at [183, 78] on div "AGUARDANDO FATURAMENTO 30029328 - CAIXA CARTAO 350 ML STELLA PURE GOLD C08 Fábr…" at bounding box center [169, 79] width 131 height 98
click at [141, 88] on strong "2055220" at bounding box center [147, 87] width 16 height 5
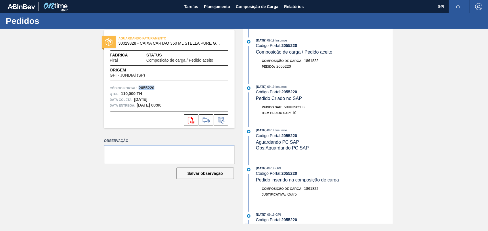
copy strong "2055220"
click at [189, 121] on icon "svg{fill:#ff0000}" at bounding box center [191, 119] width 7 height 7
click at [424, 120] on div "AGUARDANDO FATURAMENTO 30029328 - CAIXA CARTAO 350 ML STELLA PURE GOLD C08 Fábr…" at bounding box center [244, 126] width 488 height 195
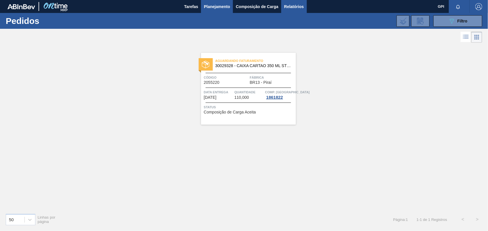
click at [294, 11] on button "Relatórios" at bounding box center [293, 6] width 25 height 13
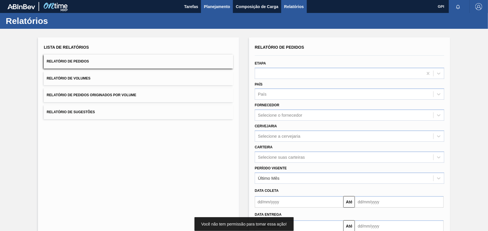
click at [217, 8] on span "Planejamento" at bounding box center [217, 6] width 26 height 7
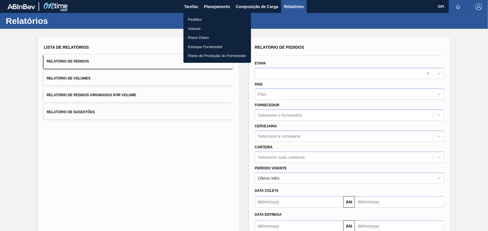
click at [191, 19] on li "Pedidos" at bounding box center [217, 19] width 68 height 9
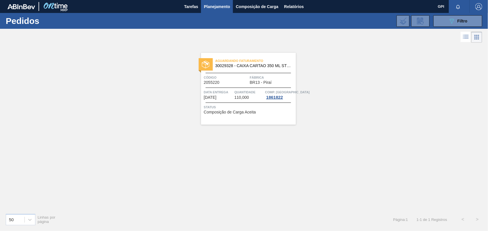
click at [225, 74] on span "Código" at bounding box center [226, 77] width 45 height 6
click at [459, 24] on div "089F7B8B-B2A5-4AFE-B5C0-19BA573D28AC Filtro" at bounding box center [457, 21] width 19 height 7
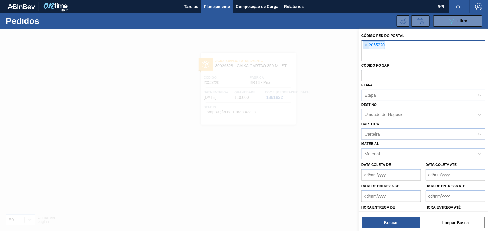
click at [364, 46] on span "×" at bounding box center [365, 45] width 5 height 7
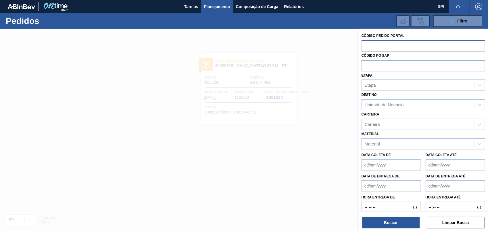
paste input "text"
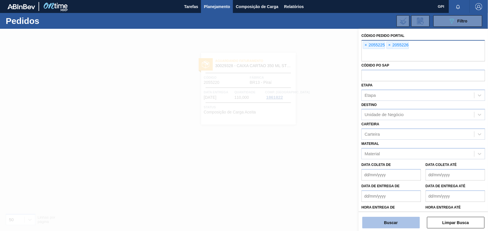
click at [402, 225] on button "Buscar" at bounding box center [390, 221] width 57 height 11
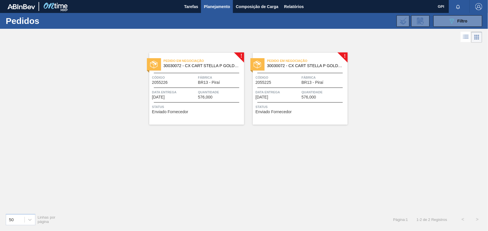
click at [274, 82] on div "Código 2055225" at bounding box center [278, 79] width 45 height 10
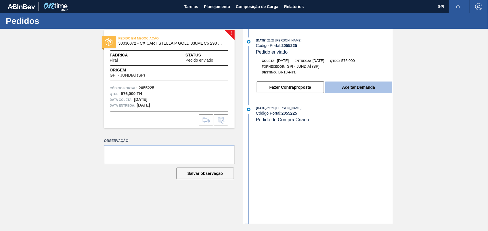
click at [387, 90] on button "Aceitar Demanda" at bounding box center [358, 86] width 67 height 11
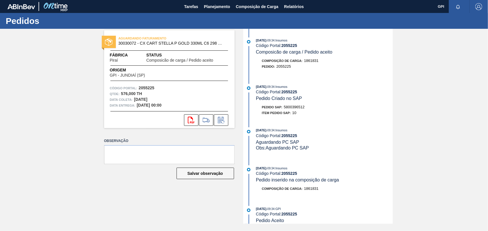
click at [292, 108] on span "5800396512" at bounding box center [294, 107] width 21 height 4
click at [292, 107] on span "5800396512" at bounding box center [294, 107] width 21 height 4
copy span "5800396512"
click at [145, 89] on strong "2055225" at bounding box center [147, 87] width 16 height 5
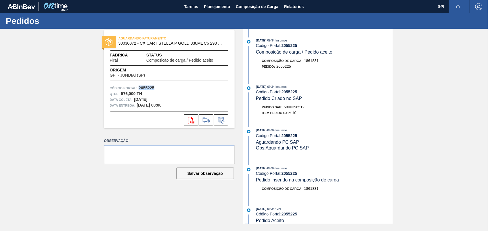
click at [145, 89] on strong "2055225" at bounding box center [147, 87] width 16 height 5
copy strong "2055225"
click at [141, 85] on strong "2055225" at bounding box center [147, 87] width 16 height 5
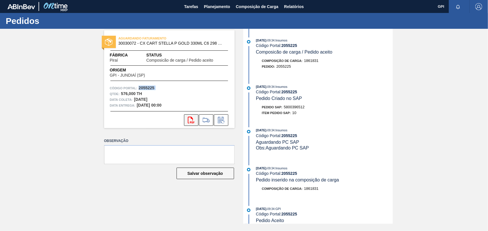
click at [194, 123] on button "svg{fill:#ff0000}" at bounding box center [191, 119] width 14 height 11
click at [390, 88] on div "[DATE] 09:34 : Insumos" at bounding box center [324, 87] width 137 height 6
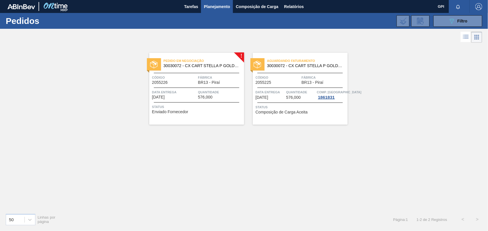
click at [179, 78] on span "Código" at bounding box center [174, 77] width 45 height 6
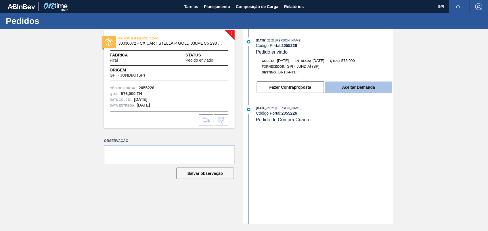
click at [367, 85] on button "Aceitar Demanda" at bounding box center [358, 86] width 67 height 11
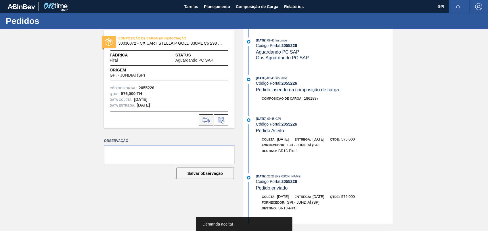
click at [209, 118] on icon at bounding box center [206, 119] width 9 height 7
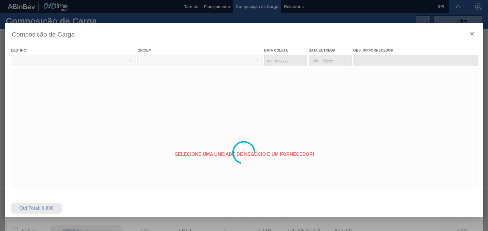
type coleta "[DATE]"
type Entrega "[DATE]"
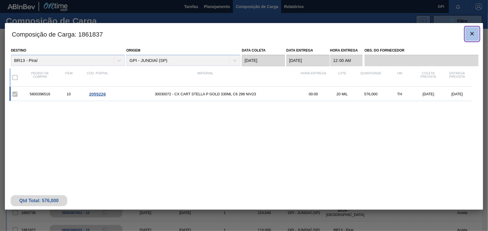
click at [471, 34] on icon "botão de ícone" at bounding box center [471, 33] width 3 height 3
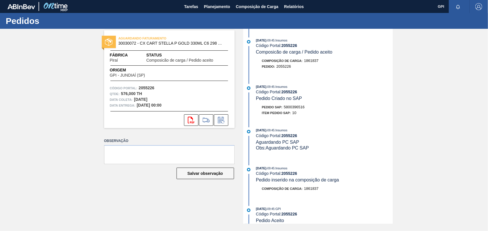
click at [289, 109] on span "5800396516" at bounding box center [294, 107] width 21 height 4
copy span "5800396516"
click at [147, 86] on strong "2055226" at bounding box center [147, 87] width 16 height 5
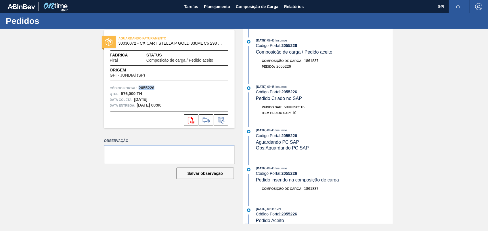
copy strong "2055226"
click at [186, 120] on button "svg{fill:#ff0000}" at bounding box center [191, 119] width 14 height 11
click at [434, 154] on div "AGUARDANDO FATURAMENTO 30030072 - CX CART STELLA P GOLD 330ML C6 298 NIV23 Fábr…" at bounding box center [244, 126] width 488 height 195
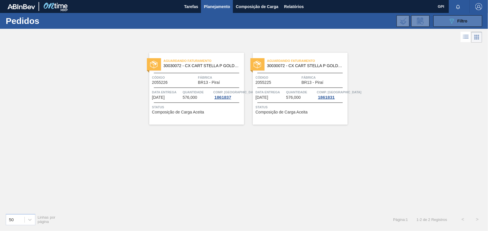
click at [439, 25] on button "089F7B8B-B2A5-4AFE-B5C0-19BA573D28AC Filtro" at bounding box center [457, 20] width 49 height 11
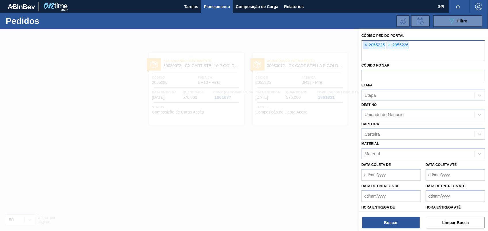
click at [364, 44] on span "×" at bounding box center [365, 45] width 5 height 7
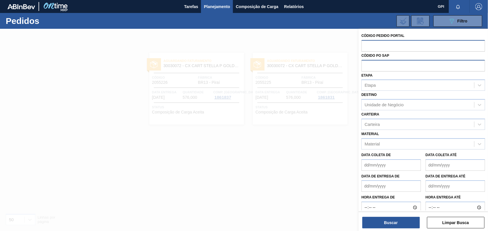
paste input "text"
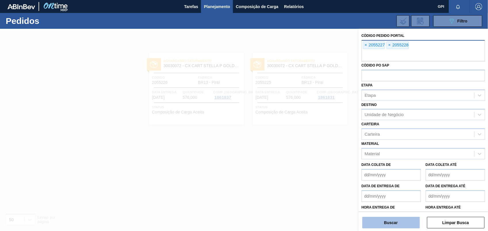
click at [396, 221] on button "Buscar" at bounding box center [390, 221] width 57 height 11
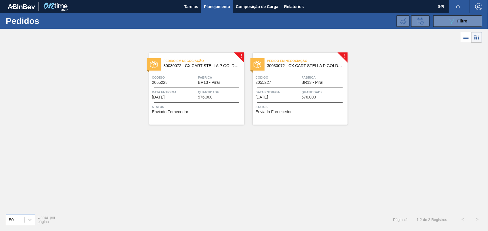
click at [291, 89] on div "Pedido em Negociação 30030072 - CX CART STELLA P GOLD 330ML C6 298 NIV23 Código…" at bounding box center [300, 89] width 95 height 72
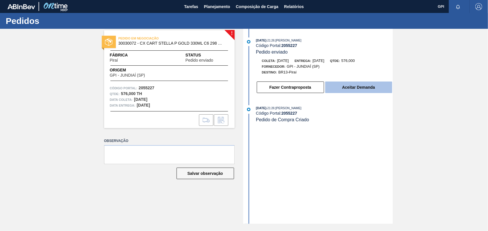
click at [356, 93] on button "Aceitar Demanda" at bounding box center [358, 86] width 67 height 11
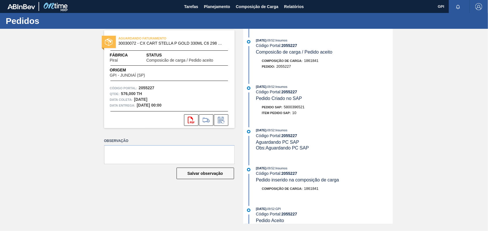
click at [296, 110] on div "Pedido SAP: 5800396521" at bounding box center [283, 107] width 43 height 6
copy span "5800396521"
click at [150, 88] on strong "2055227" at bounding box center [147, 87] width 16 height 5
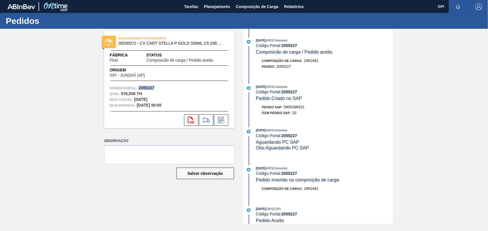
copy strong "2055227"
click at [191, 119] on icon "svg{fill:#ff0000}" at bounding box center [191, 119] width 7 height 7
click at [424, 72] on div "AGUARDANDO FATURAMENTO 30030072 - CX CART STELLA P GOLD 330ML C6 298 NIV23 Fábr…" at bounding box center [244, 126] width 488 height 195
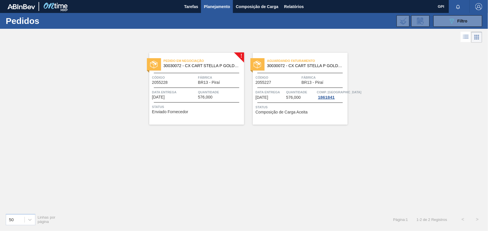
click at [175, 84] on div "Código 2055228" at bounding box center [174, 79] width 45 height 10
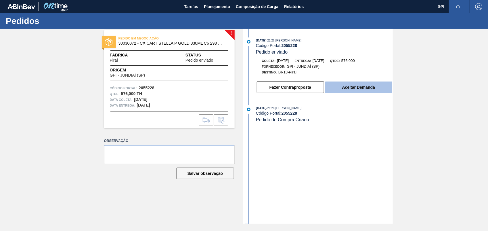
click at [360, 87] on button "Aceitar Demanda" at bounding box center [358, 86] width 67 height 11
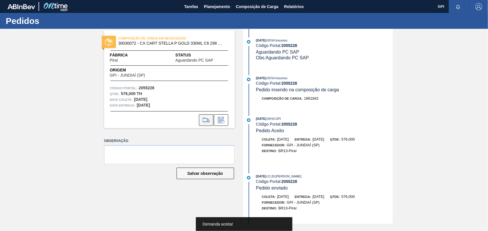
click at [209, 118] on icon at bounding box center [206, 119] width 9 height 7
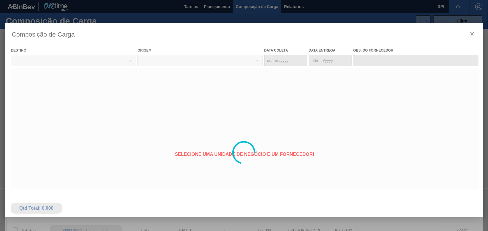
type coleta "15/12/2025"
type Entrega "[DATE]"
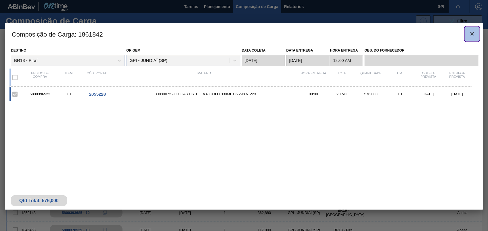
click at [477, 29] on button "botão de ícone" at bounding box center [472, 34] width 14 height 14
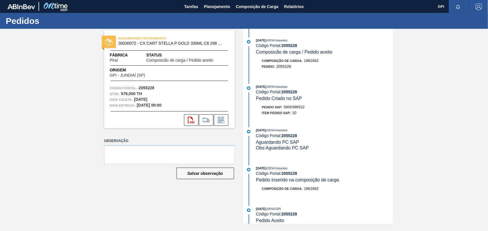
click at [304, 109] on span "5800396522" at bounding box center [294, 107] width 21 height 4
copy span "5800396522"
click at [151, 88] on strong "2055228" at bounding box center [147, 87] width 16 height 5
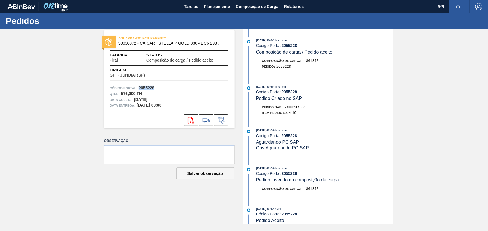
copy strong "2055228"
click at [194, 120] on icon "svg{fill:#ff0000}" at bounding box center [191, 119] width 7 height 7
click at [404, 80] on div "AGUARDANDO FATURAMENTO 30030072 - CX CART STELLA P GOLD 330ML C6 298 NIV23 Fábr…" at bounding box center [244, 126] width 488 height 195
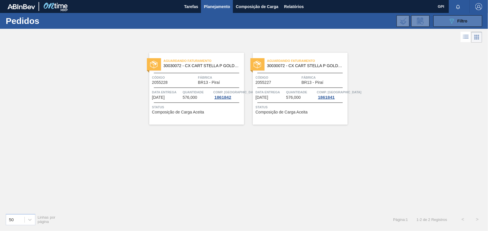
click at [443, 21] on button "089F7B8B-B2A5-4AFE-B5C0-19BA573D28AC Filtro" at bounding box center [457, 20] width 49 height 11
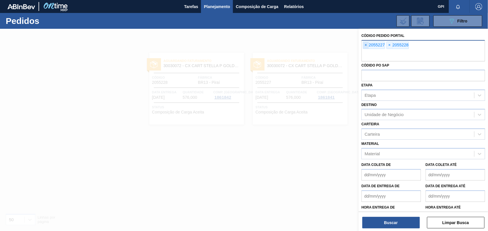
click at [367, 45] on span "×" at bounding box center [365, 45] width 5 height 7
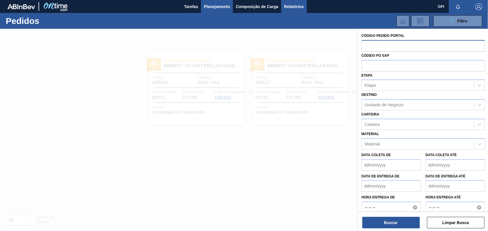
click at [296, 0] on button "Relatórios" at bounding box center [293, 6] width 25 height 13
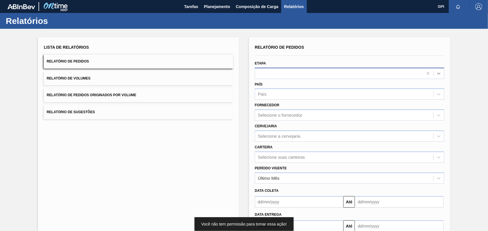
click at [435, 75] on div at bounding box center [438, 73] width 10 height 10
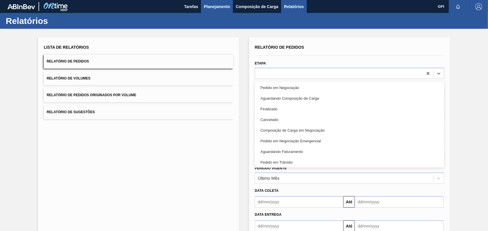
click at [221, 9] on span "Planejamento" at bounding box center [217, 6] width 26 height 7
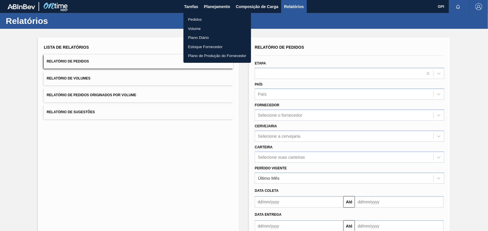
click at [212, 10] on div at bounding box center [244, 115] width 488 height 231
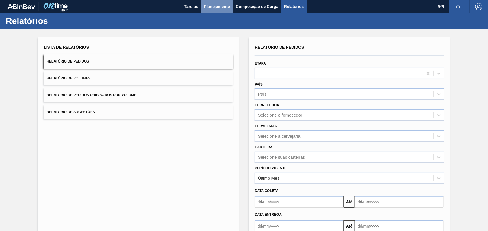
click at [209, 8] on span "Planejamento" at bounding box center [217, 6] width 26 height 7
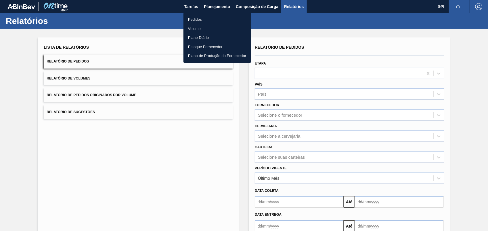
click at [203, 18] on li "Pedidos" at bounding box center [217, 19] width 68 height 9
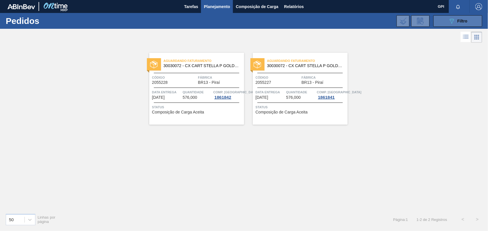
click at [473, 22] on button "089F7B8B-B2A5-4AFE-B5C0-19BA573D28AC Filtro" at bounding box center [457, 20] width 49 height 11
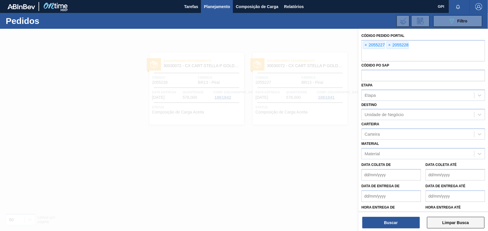
click at [473, 218] on button "Limpar Busca" at bounding box center [455, 221] width 57 height 11
